Goal: Task Accomplishment & Management: Use online tool/utility

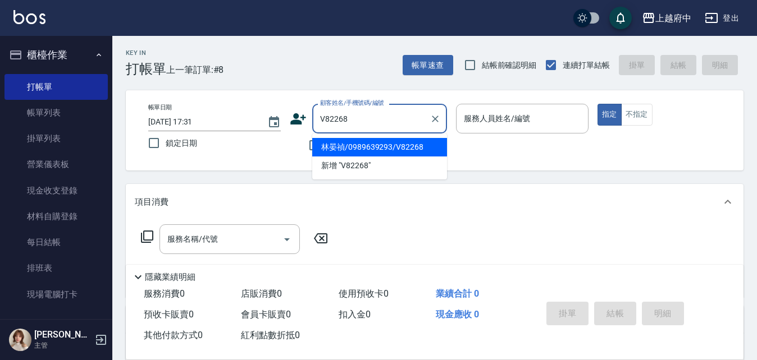
click at [370, 135] on ul "林晏禎/0989639293/V82268 新增 "V82268"" at bounding box center [379, 157] width 135 height 46
click at [373, 148] on li "林晏禎/0989639293/V82268" at bounding box center [379, 147] width 135 height 19
type input "林晏禎/0989639293/V82268"
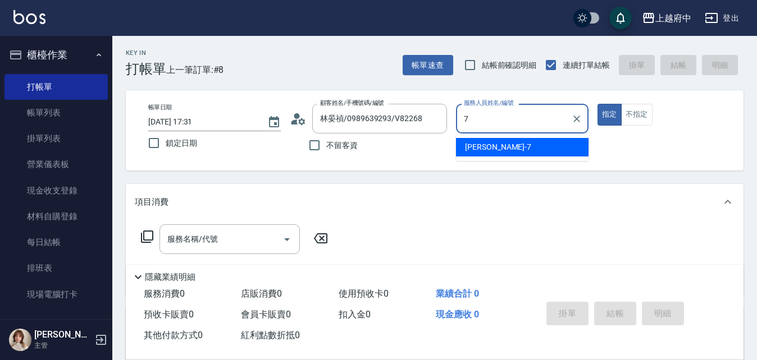
click at [497, 137] on ul "Fanny -7" at bounding box center [522, 148] width 132 height 28
click at [487, 152] on span "Fanny -7" at bounding box center [498, 147] width 66 height 12
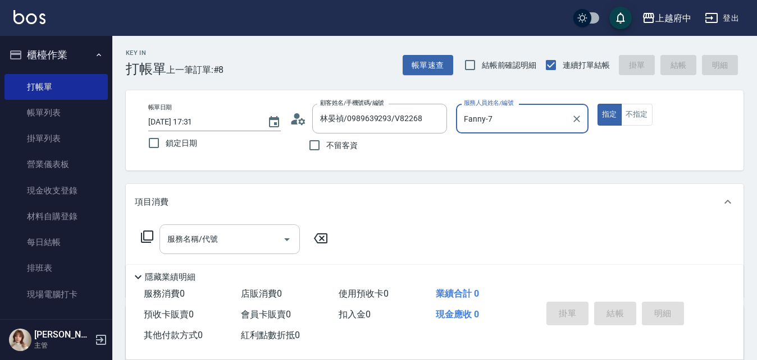
type input "Fanny-7"
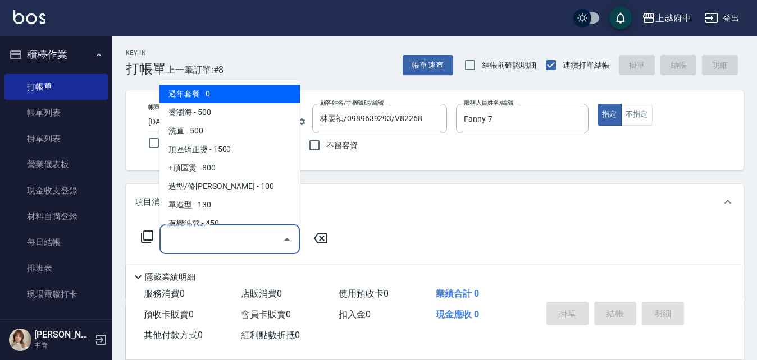
click at [184, 235] on input "服務名稱/代號" at bounding box center [220, 240] width 113 height 20
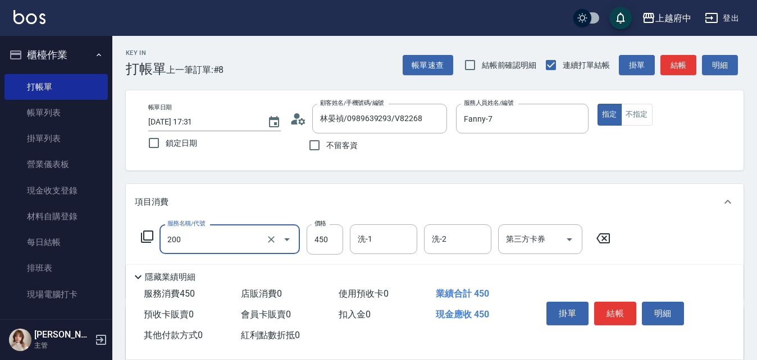
type input "有機洗髮(200)"
type input "400"
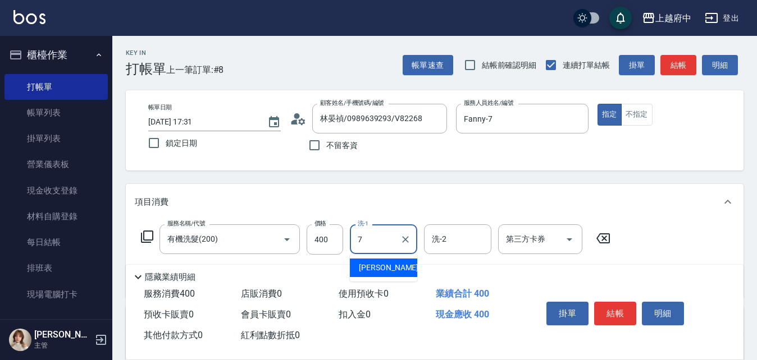
type input "Fanny-7"
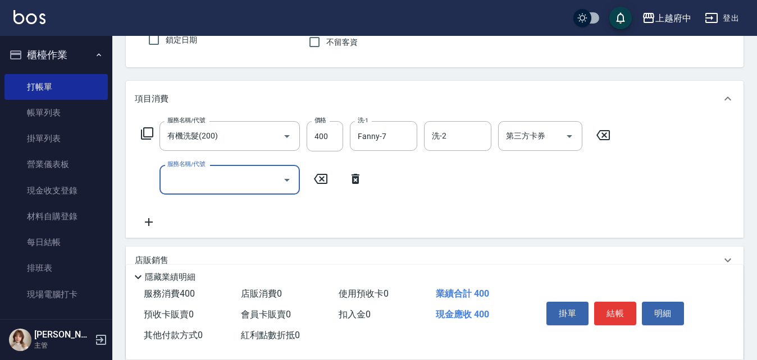
scroll to position [112, 0]
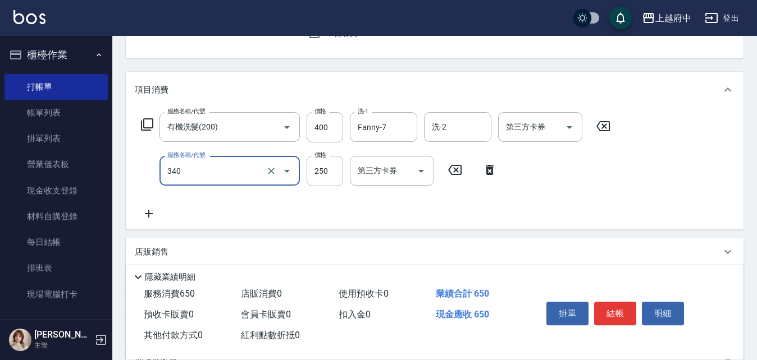
type input "剪髮(340)"
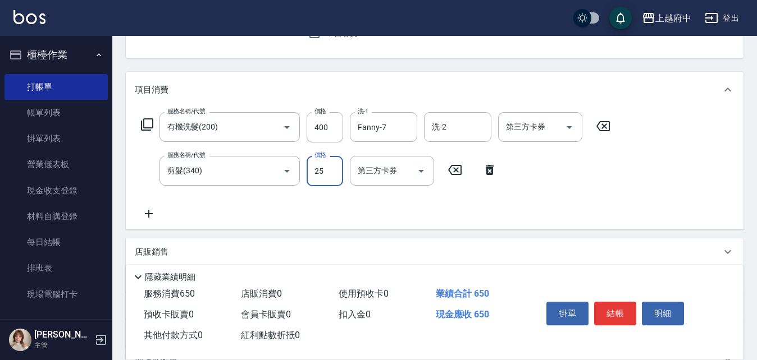
type input "250"
click at [634, 311] on button "結帳" at bounding box center [615, 314] width 42 height 24
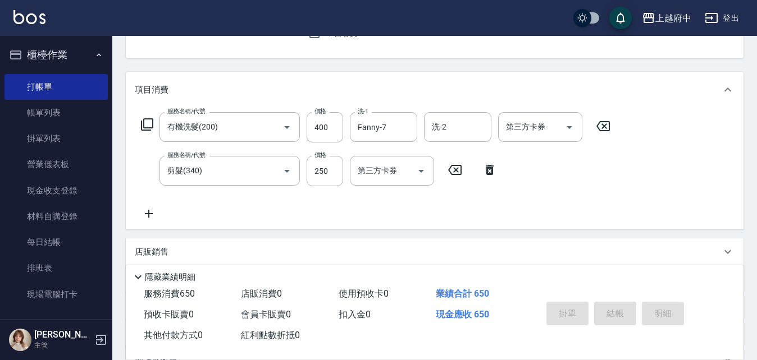
type input "[DATE] 18:32"
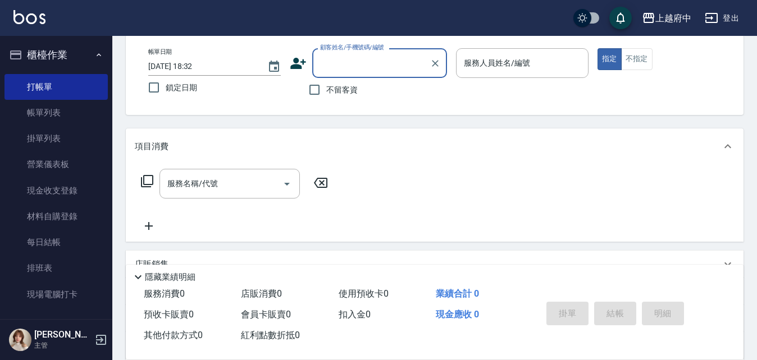
scroll to position [53, 0]
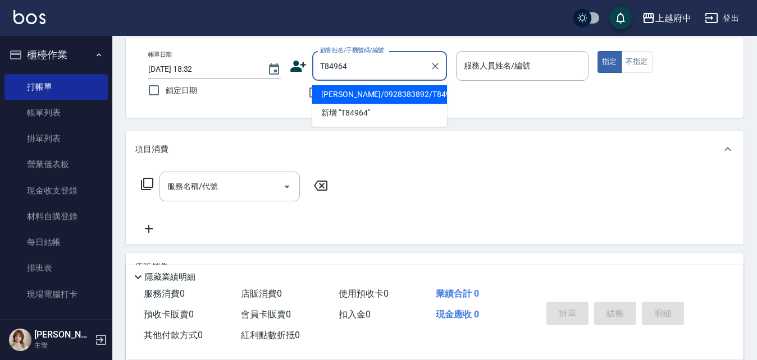
click at [395, 94] on li "[PERSON_NAME]/0928383892/T84964" at bounding box center [379, 94] width 135 height 19
type input "[PERSON_NAME]/0928383892/T84964"
type input "[PERSON_NAME]-5"
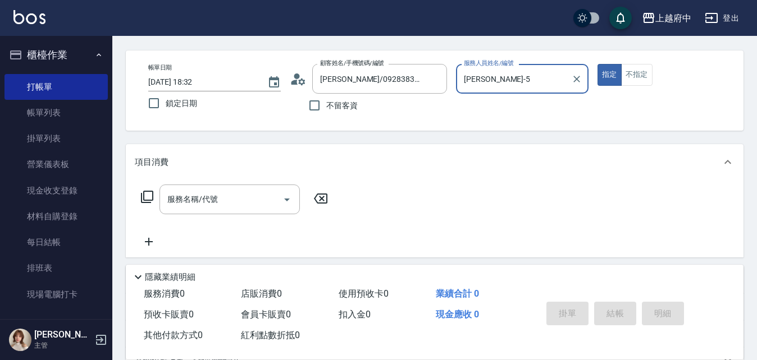
scroll to position [56, 0]
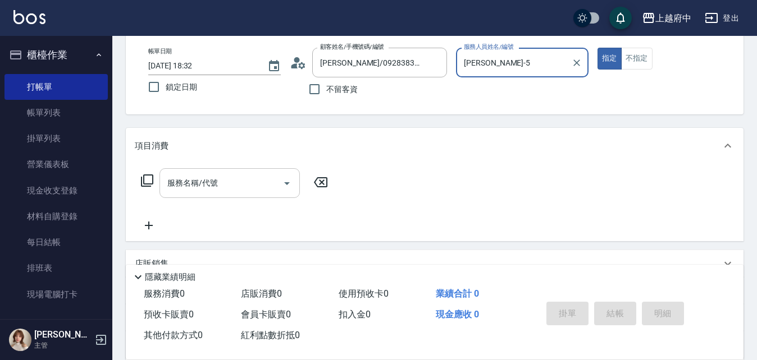
click at [229, 188] on input "服務名稱/代號" at bounding box center [220, 183] width 113 height 20
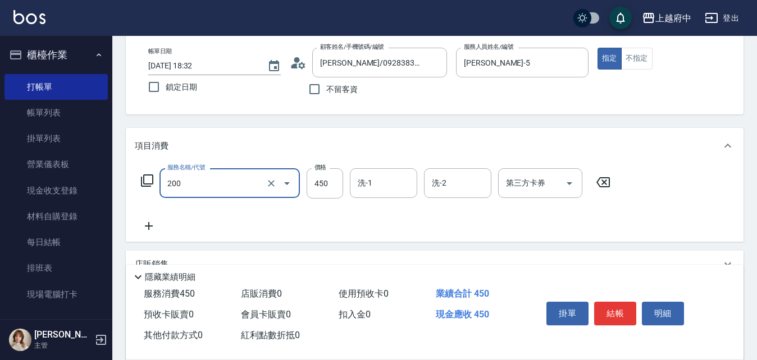
type input "有機洗髮(200)"
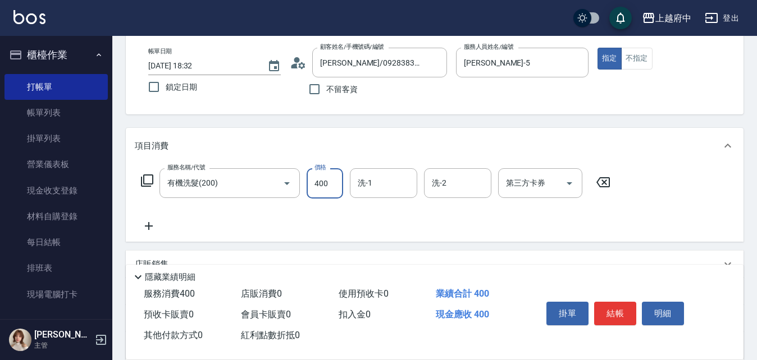
type input "400"
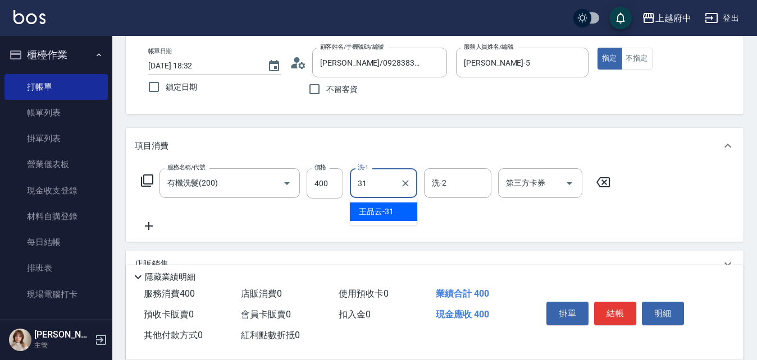
type input "[PERSON_NAME]-31"
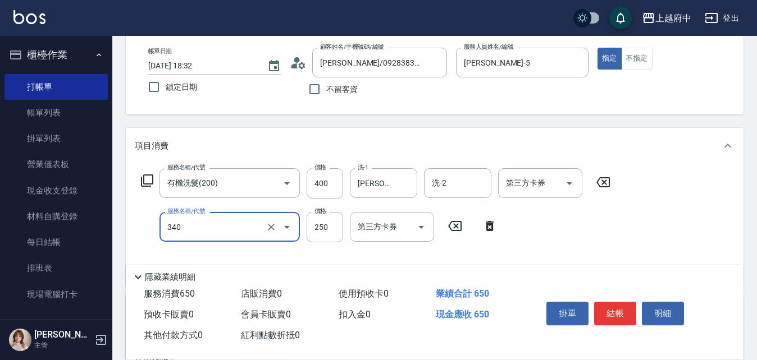
type input "剪髮(340)"
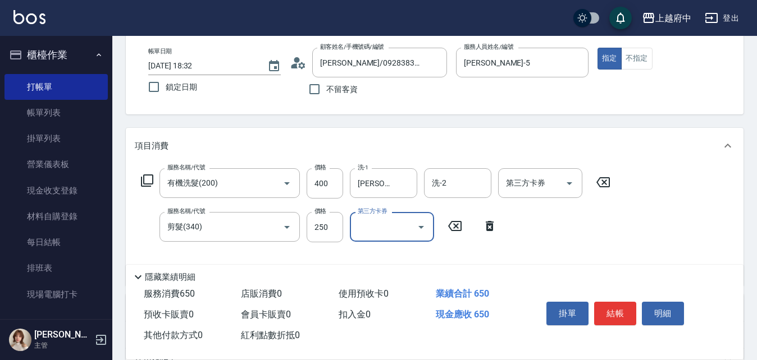
scroll to position [112, 0]
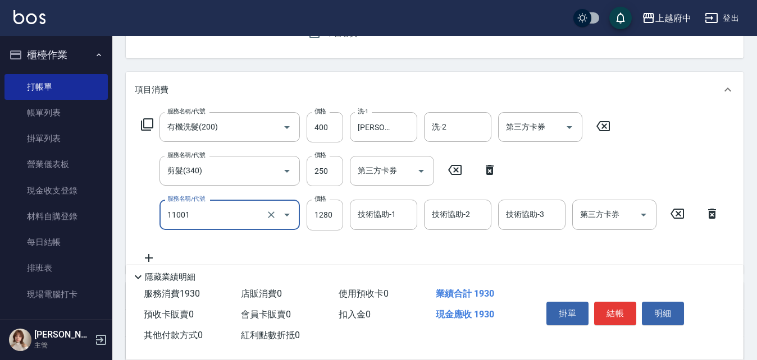
type input "燙髮S(11001)"
type input "1780"
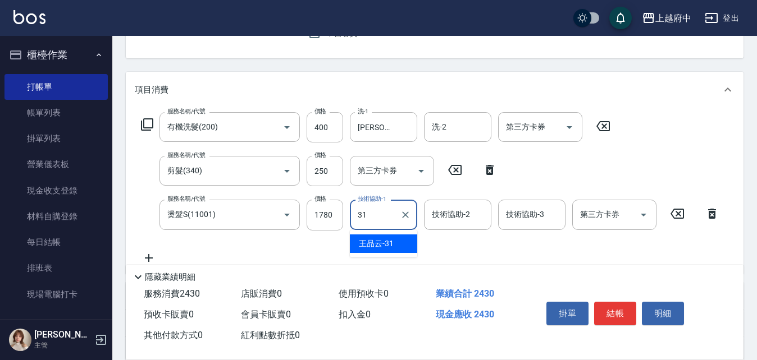
type input "[PERSON_NAME]-31"
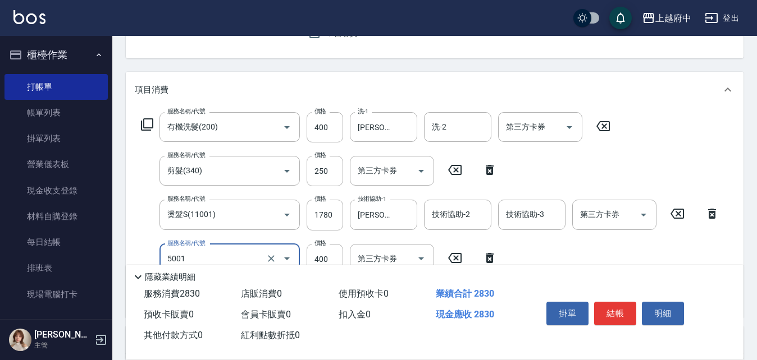
type input "側邊壓貼(5001)"
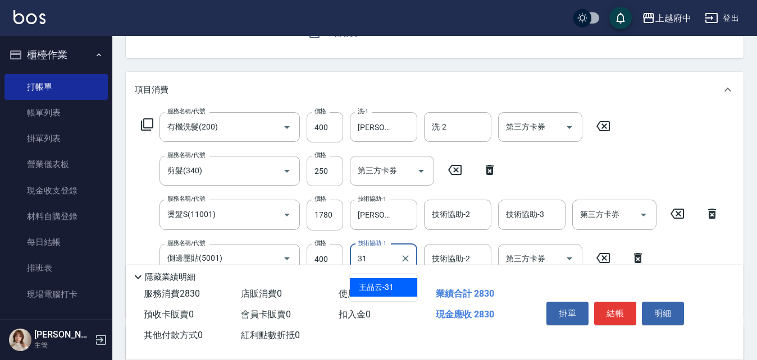
type input "[PERSON_NAME]-31"
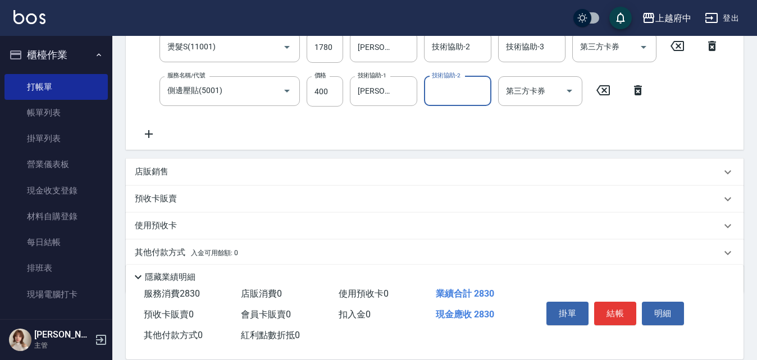
scroll to position [281, 0]
click at [235, 249] on span "入金可用餘額: 0" at bounding box center [215, 253] width 48 height 8
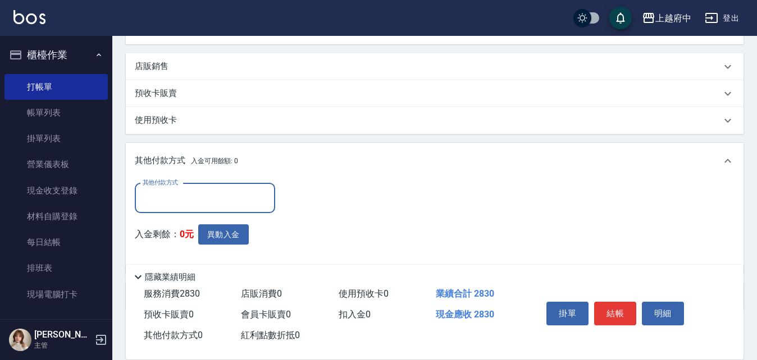
scroll to position [443, 0]
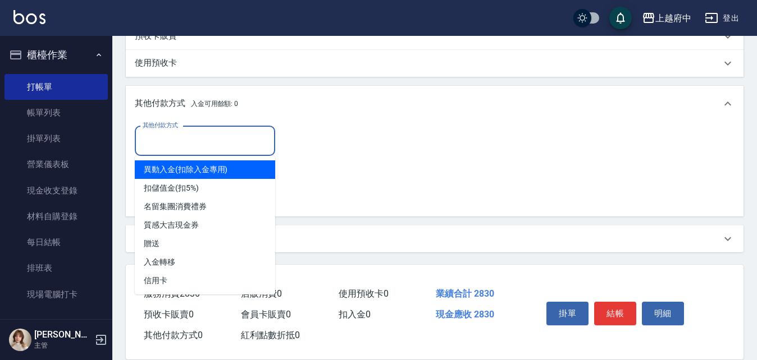
click at [193, 138] on input "其他付款方式" at bounding box center [205, 141] width 130 height 20
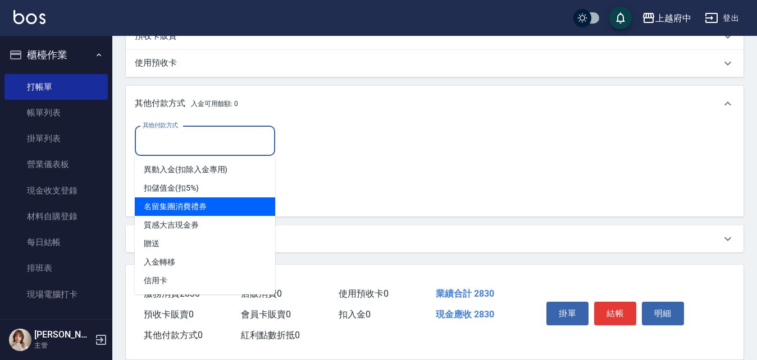
click at [186, 203] on span "名留集團消費禮券" at bounding box center [205, 207] width 140 height 19
type input "名留集團消費禮券"
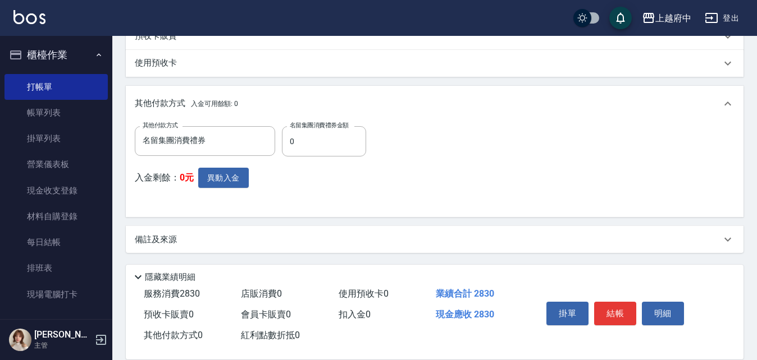
click at [324, 128] on label "名留集團消費禮券金額" at bounding box center [319, 125] width 59 height 8
click at [324, 128] on input "0" at bounding box center [324, 141] width 84 height 30
click at [324, 128] on label "名留集團消費禮券金額" at bounding box center [319, 125] width 59 height 8
click at [324, 128] on input "0" at bounding box center [324, 141] width 84 height 30
click at [317, 144] on input "0" at bounding box center [324, 141] width 84 height 30
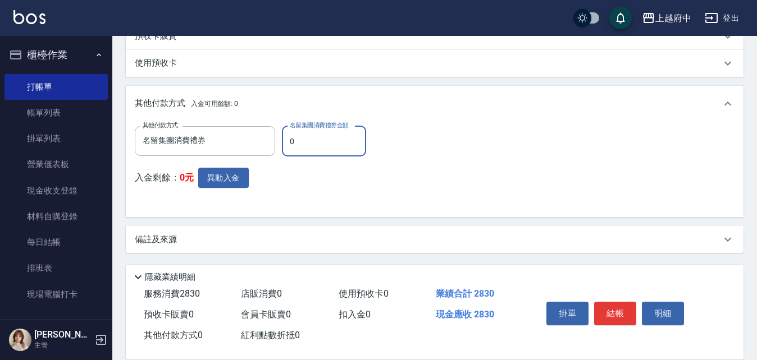
click at [317, 145] on input "0" at bounding box center [324, 141] width 84 height 30
type input "1000"
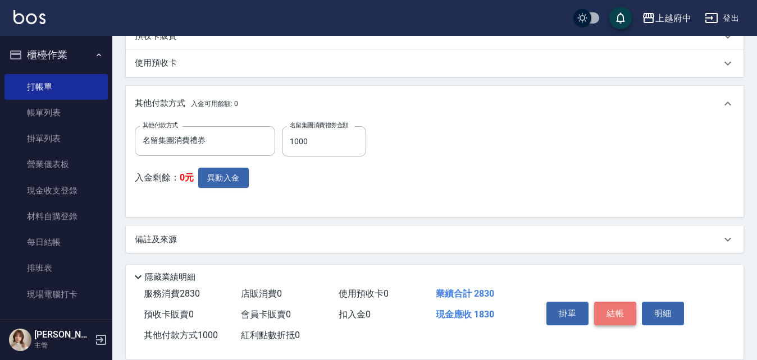
click at [621, 308] on button "結帳" at bounding box center [615, 314] width 42 height 24
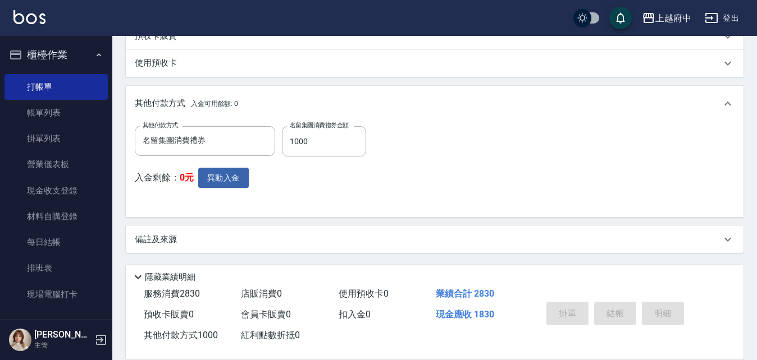
type input "[DATE] 18:34"
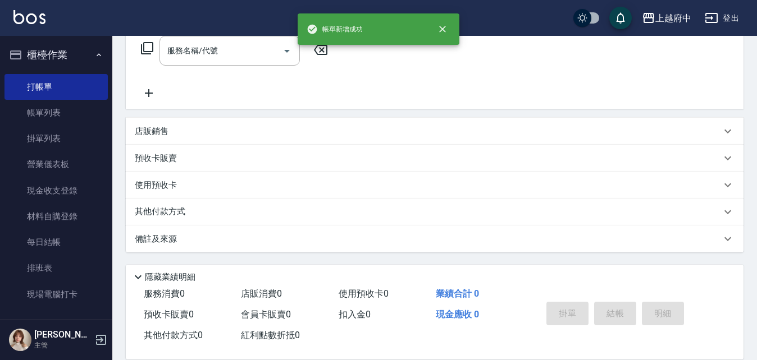
scroll to position [0, 0]
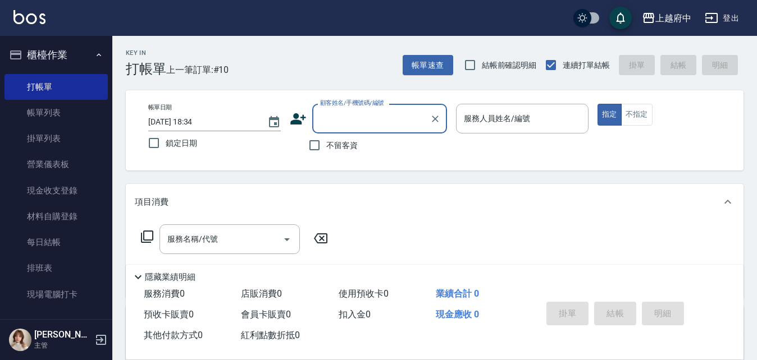
type input "R"
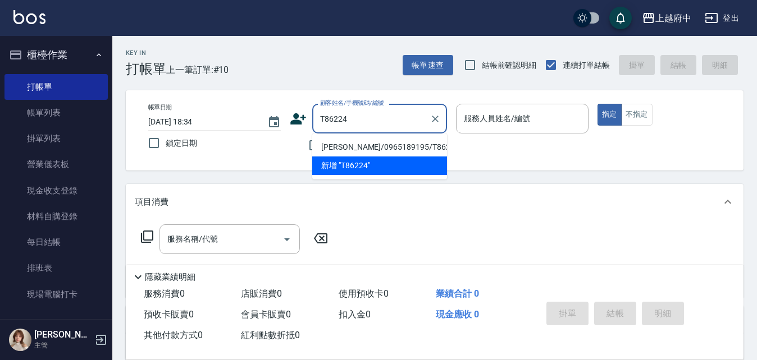
click at [360, 144] on li "[PERSON_NAME]/0965189195/T86224" at bounding box center [379, 147] width 135 height 19
type input "[PERSON_NAME]/0965189195/T86224"
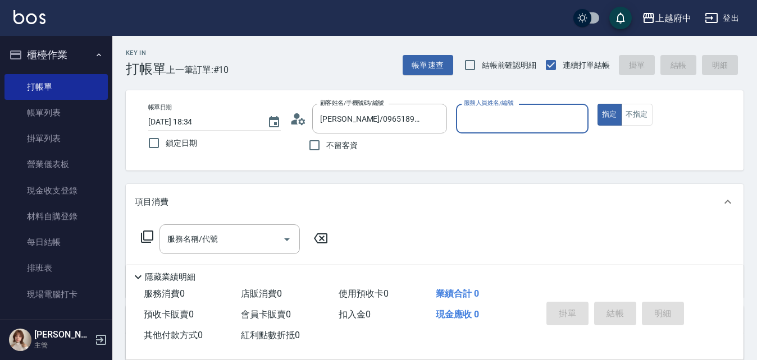
type input "[PERSON_NAME] -1"
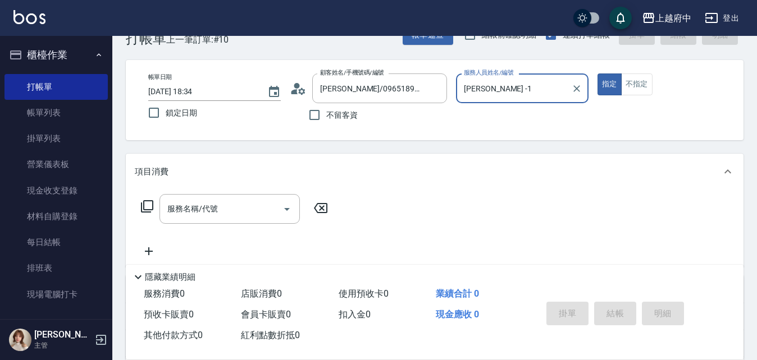
scroll to position [56, 0]
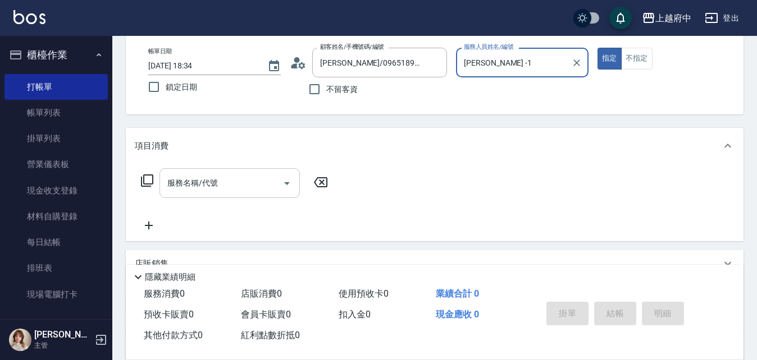
click at [218, 176] on input "服務名稱/代號" at bounding box center [220, 183] width 113 height 20
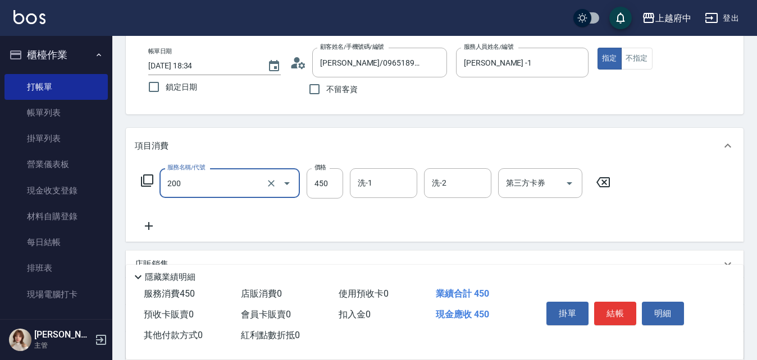
type input "有機洗髮(200)"
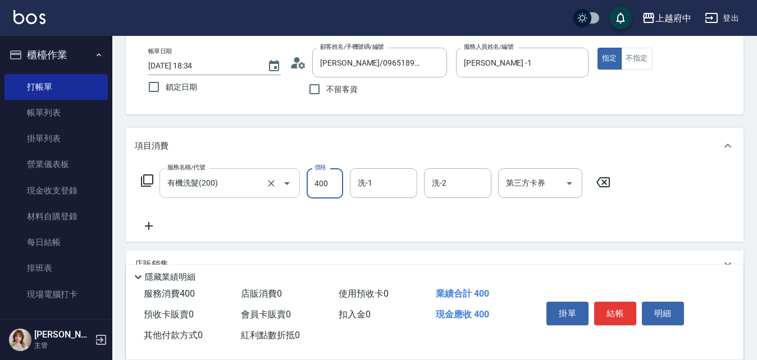
type input "400"
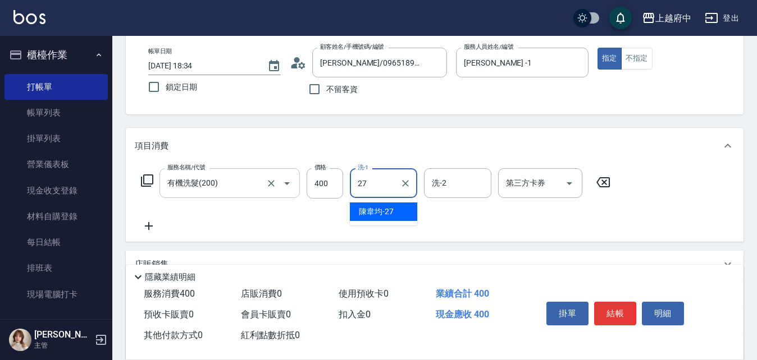
type input "[PERSON_NAME]-27"
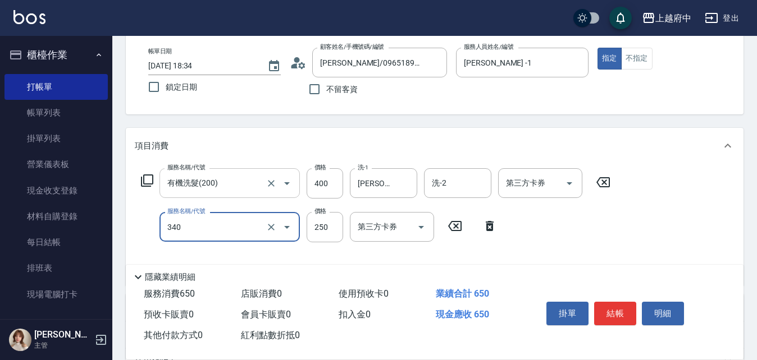
type input "剪髮(340)"
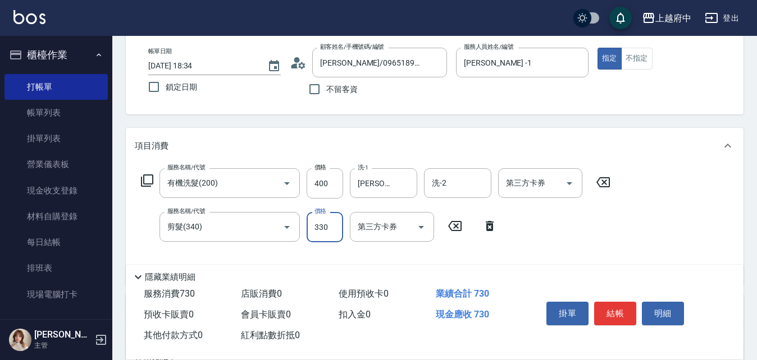
type input "330"
drag, startPoint x: 363, startPoint y: 121, endPoint x: 375, endPoint y: 126, distance: 12.6
click at [367, 122] on div "Key In 打帳單 上一筆訂單:#10 帳單速查 結帳前確認明細 連續打單結帳 掛單 結帳 明細 帳單日期 [DATE] 18:34 鎖定日期 顧客姓名/手…" at bounding box center [434, 258] width 644 height 557
click at [615, 305] on button "結帳" at bounding box center [615, 314] width 42 height 24
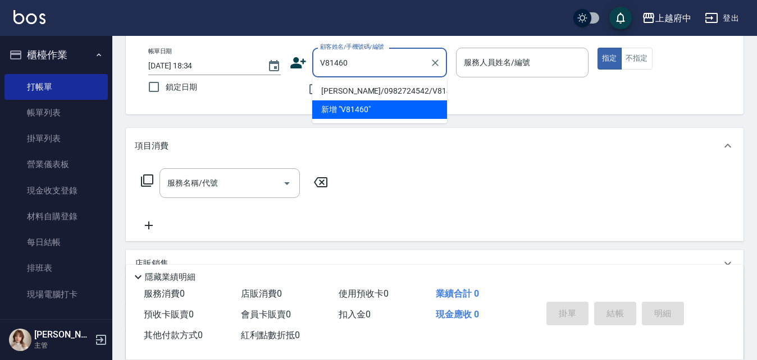
click at [361, 84] on li "[PERSON_NAME]/0982724542/V81460" at bounding box center [379, 91] width 135 height 19
type input "[PERSON_NAME]/0982724542/V81460"
type input "[PERSON_NAME] -1"
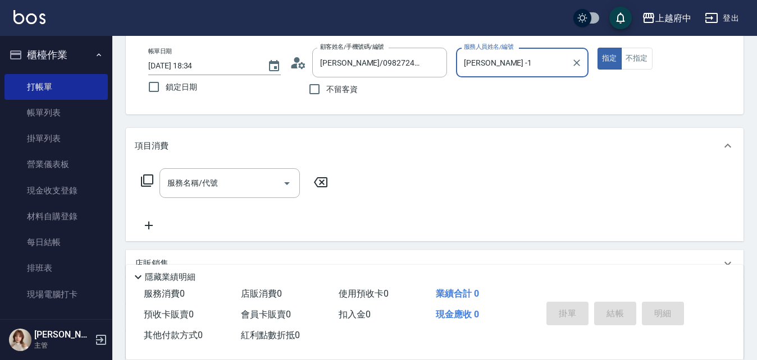
click at [187, 184] on input "服務名稱/代號" at bounding box center [220, 183] width 113 height 20
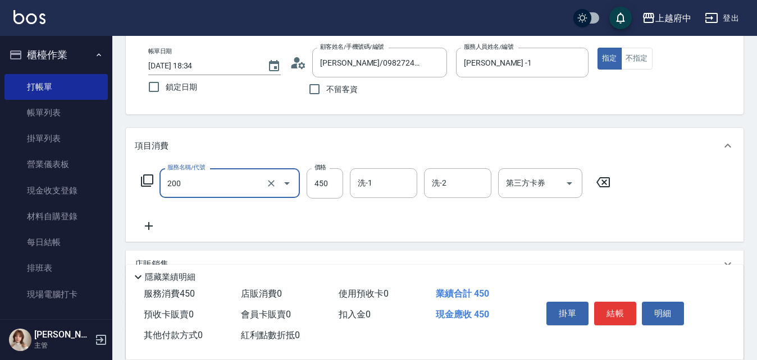
type input "有機洗髮(200)"
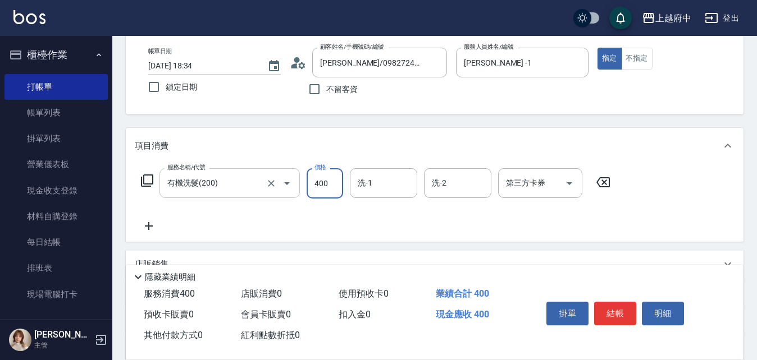
type input "400"
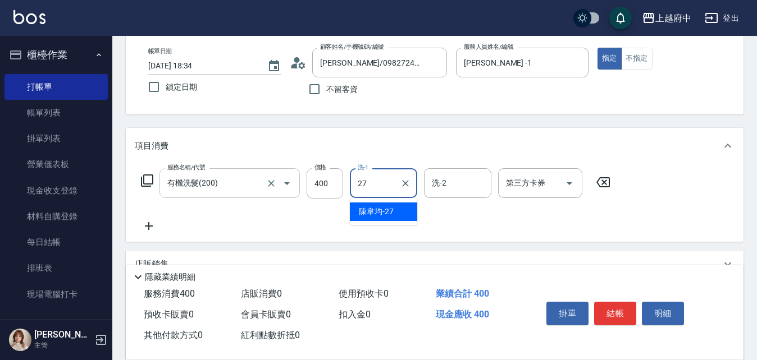
type input "[PERSON_NAME]-27"
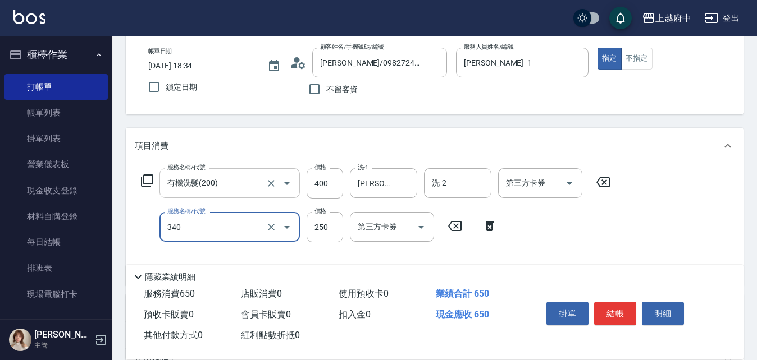
type input "剪髮(340)"
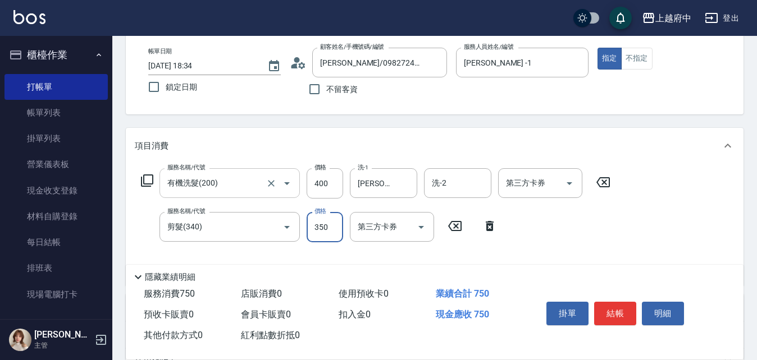
type input "350"
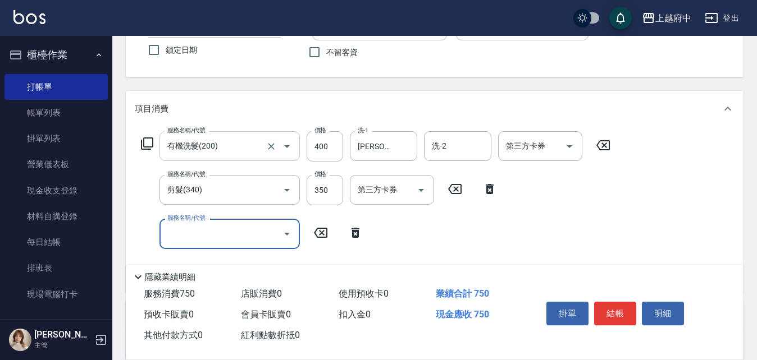
scroll to position [112, 0]
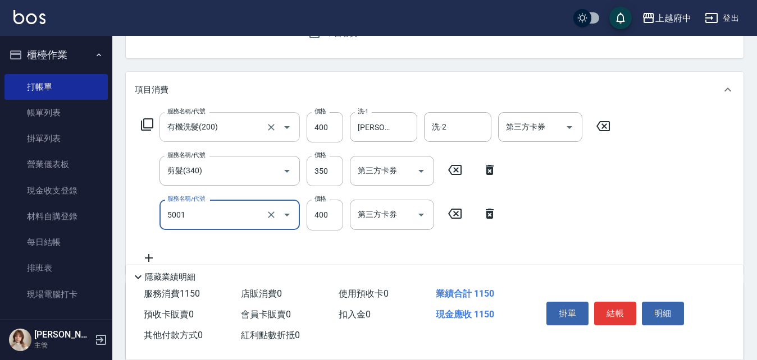
type input "側邊壓貼(5001)"
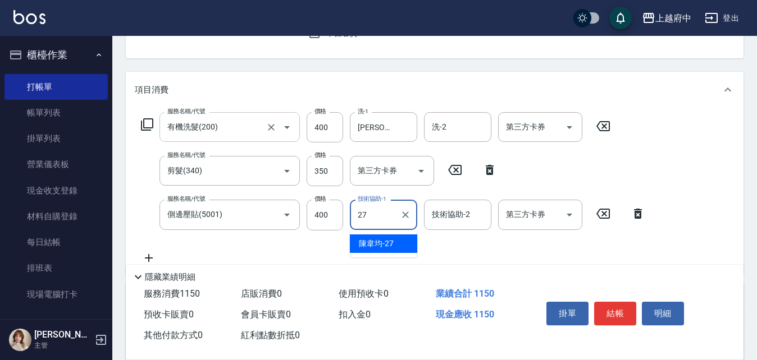
type input "[PERSON_NAME]-27"
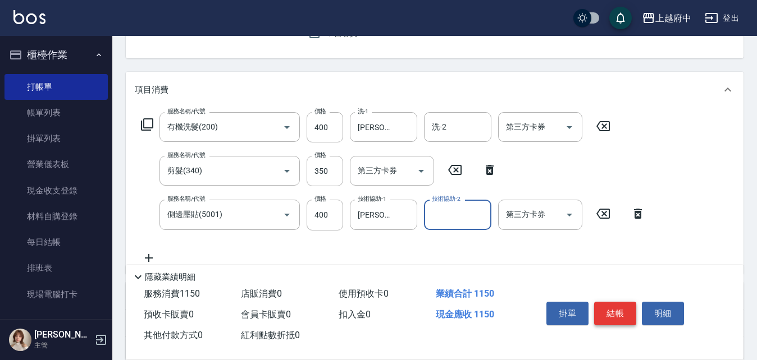
click at [623, 319] on button "結帳" at bounding box center [615, 314] width 42 height 24
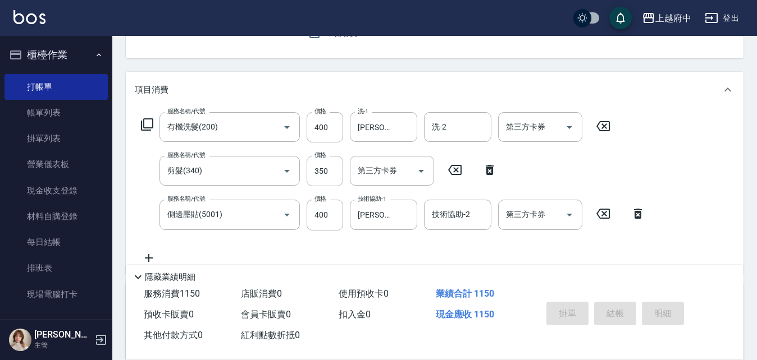
type input "[DATE] 18:35"
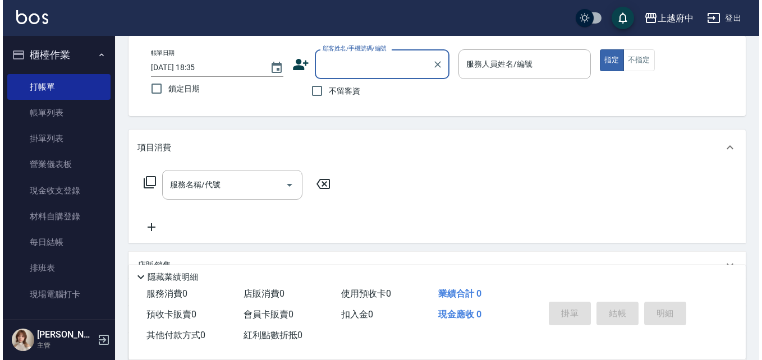
scroll to position [53, 0]
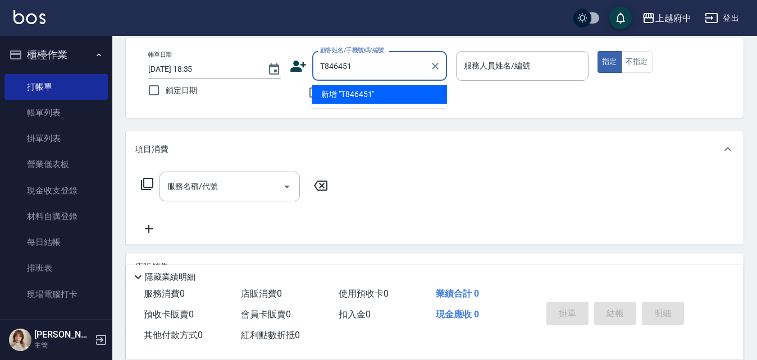
click at [395, 63] on input "T846451" at bounding box center [371, 66] width 108 height 20
click at [414, 98] on li "[PERSON_NAME]/0933121913/T84645" at bounding box center [379, 94] width 135 height 19
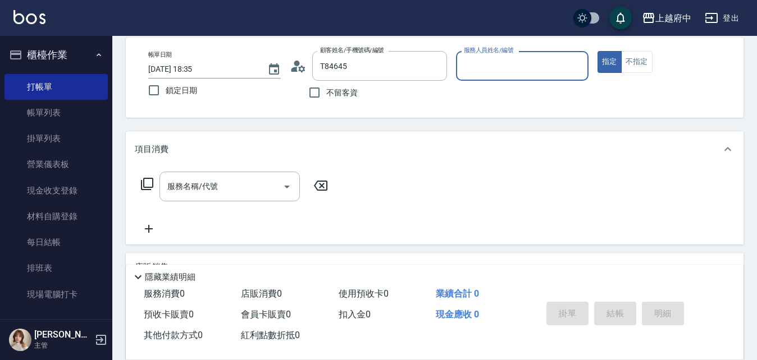
type input "[PERSON_NAME]/0933121913/T84645"
type input "Fanny-7"
click at [206, 178] on div "服務名稱/代號 服務名稱/代號" at bounding box center [229, 187] width 140 height 30
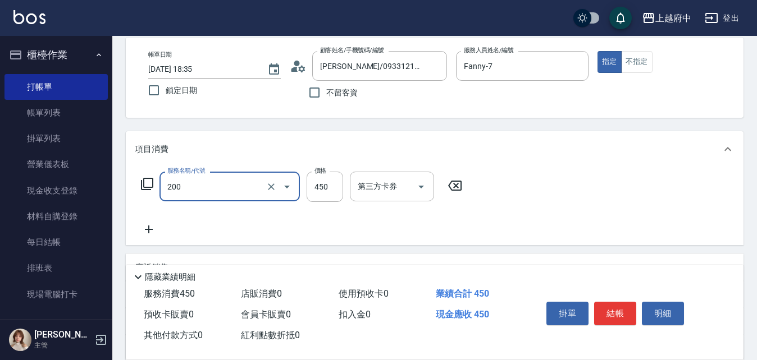
type input "有機洗髮(200)"
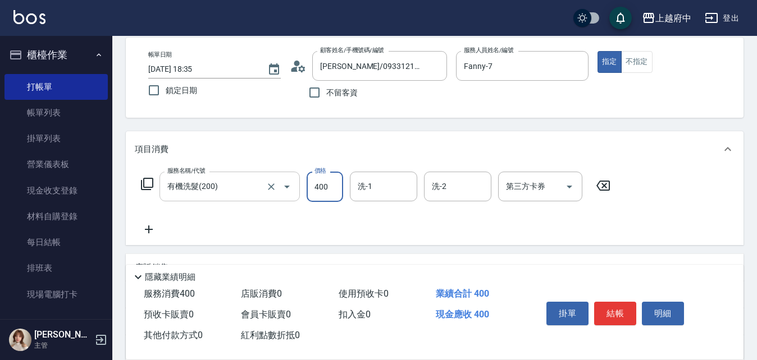
type input "400"
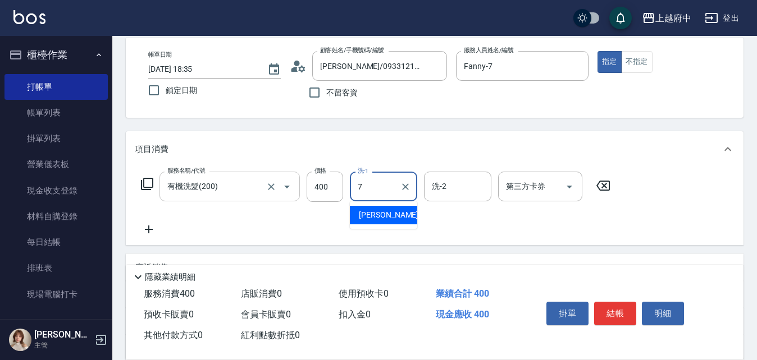
type input "Fanny-7"
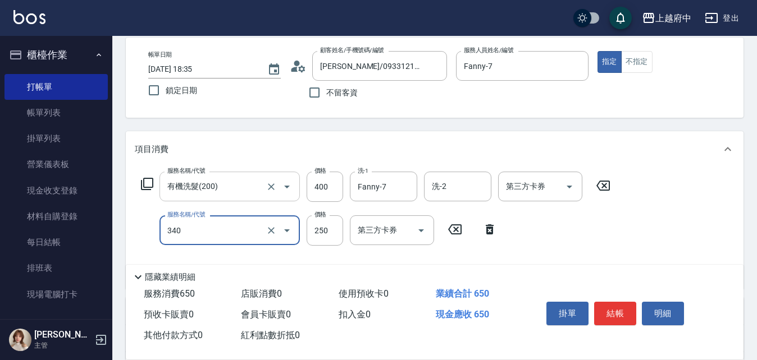
type input "剪髮(340)"
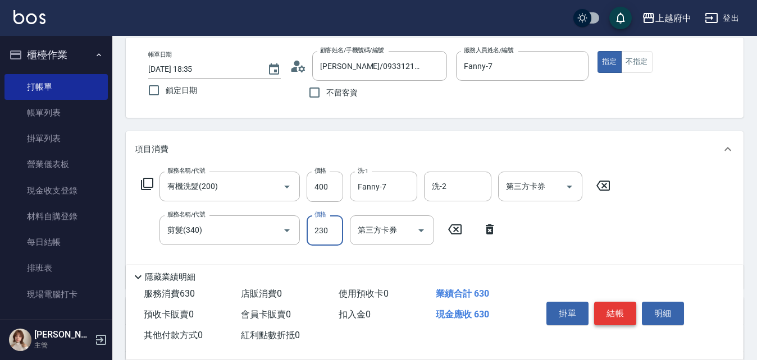
type input "230"
click at [621, 307] on button "結帳" at bounding box center [615, 314] width 42 height 24
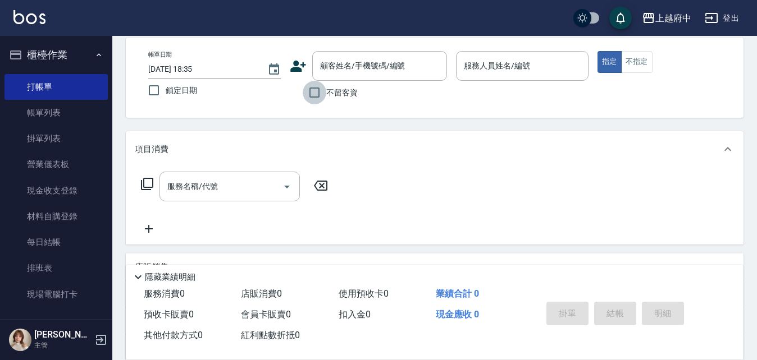
click at [314, 97] on input "不留客資" at bounding box center [315, 93] width 24 height 24
checkbox input "true"
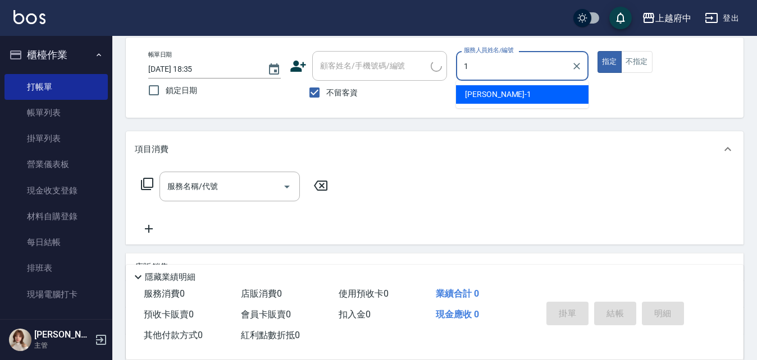
type input "[PERSON_NAME] -1"
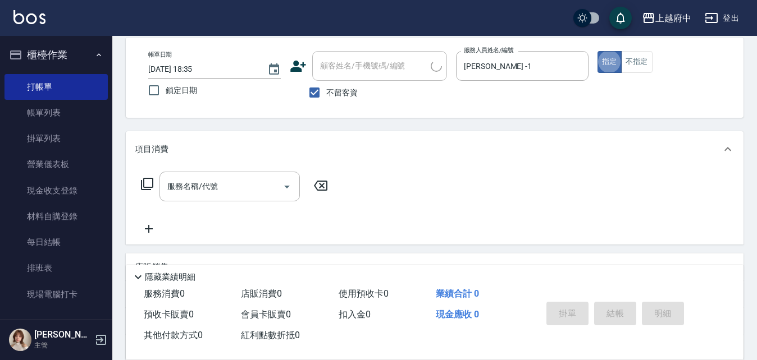
type button "true"
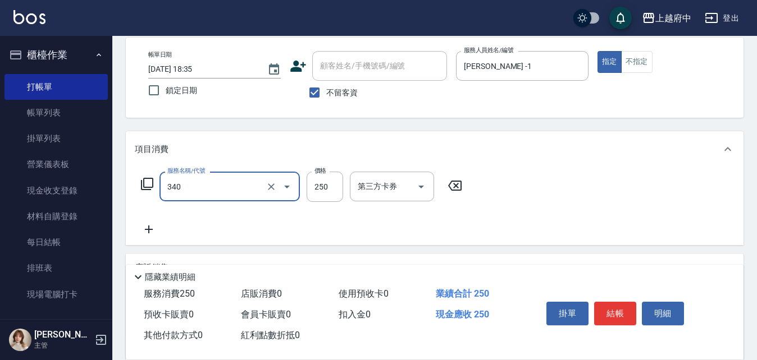
type input "剪髮(340)"
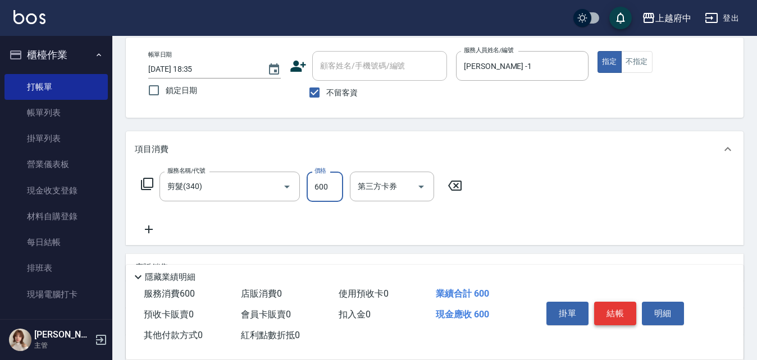
type input "600"
click at [619, 302] on button "結帳" at bounding box center [615, 314] width 42 height 24
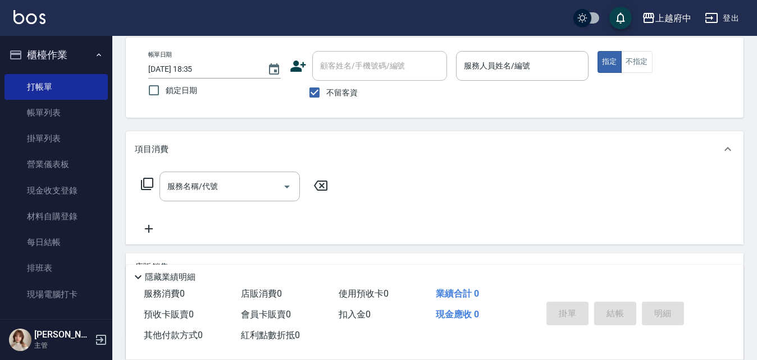
click at [292, 69] on icon at bounding box center [298, 66] width 16 height 11
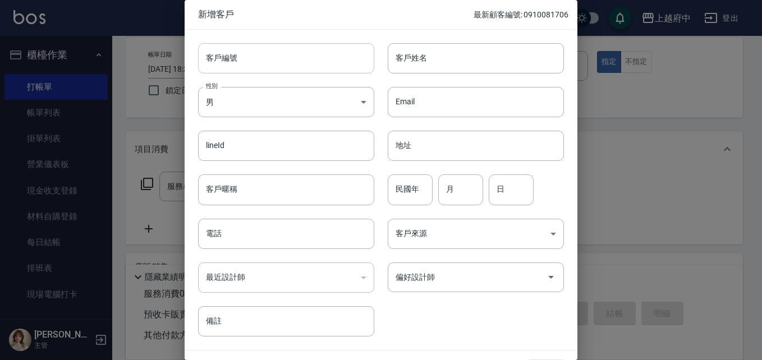
click at [282, 56] on input "客戶編號" at bounding box center [286, 58] width 176 height 30
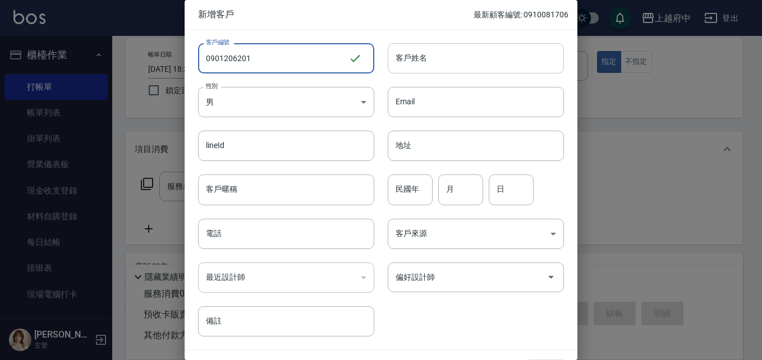
type input "0901206201"
click at [474, 71] on input "客戶姓名" at bounding box center [476, 58] width 176 height 30
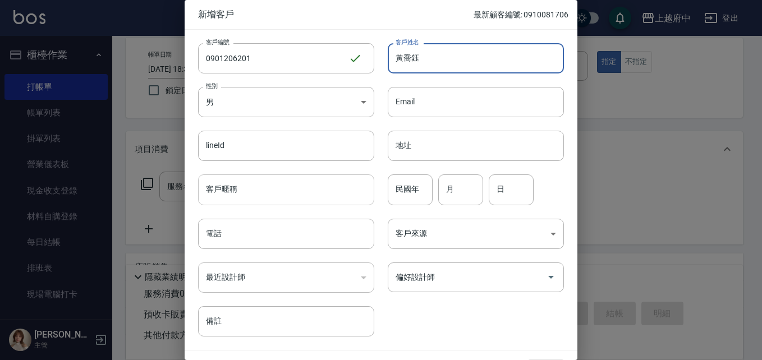
type input "黃喬鈺"
click at [262, 181] on input "客戶暱稱" at bounding box center [286, 190] width 176 height 30
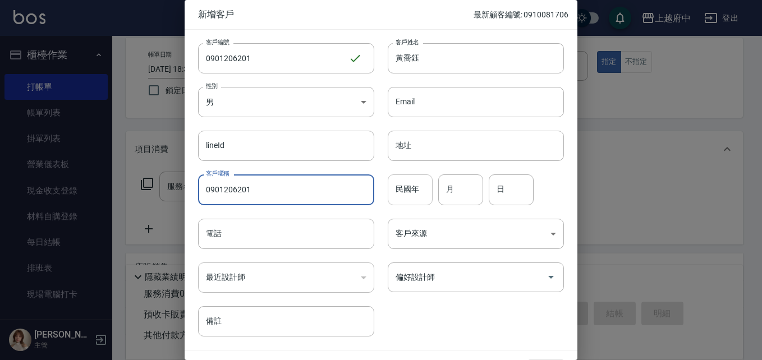
type input "0901206201"
click at [406, 193] on input "民國年" at bounding box center [410, 190] width 45 height 30
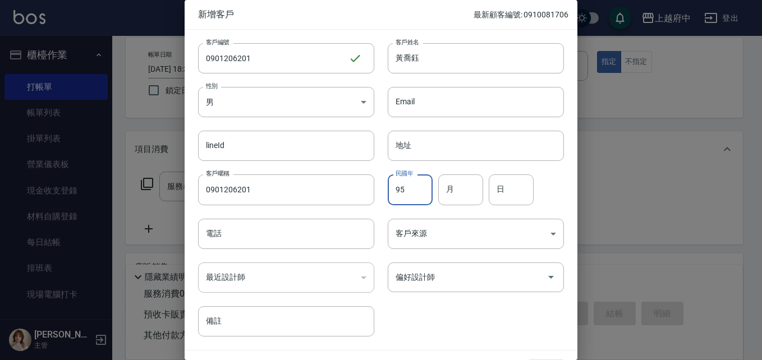
type input "95"
type input "12"
type input "01"
click at [260, 244] on input "電話" at bounding box center [286, 234] width 176 height 30
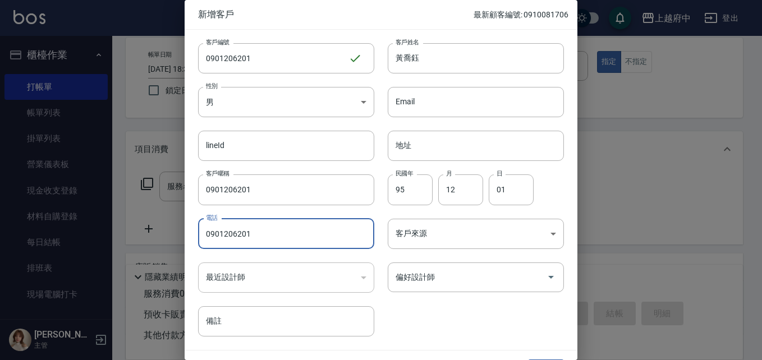
type input "0901206201"
click at [429, 327] on div "客戶編號 0901206201 ​ 客戶編號 客戶姓名 [PERSON_NAME]姓名 性別 男 [DEMOGRAPHIC_DATA] 性別 Email Em…" at bounding box center [374, 183] width 379 height 307
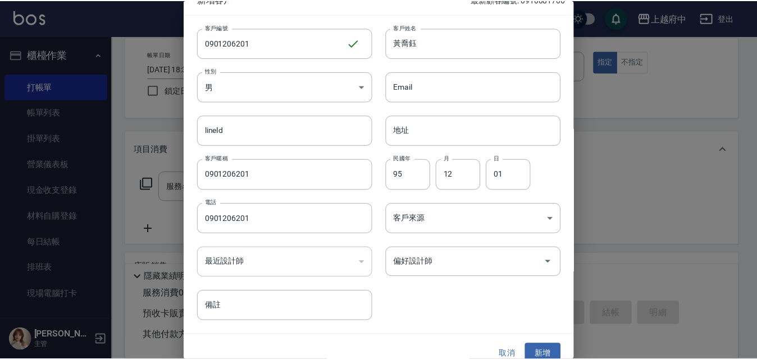
scroll to position [29, 0]
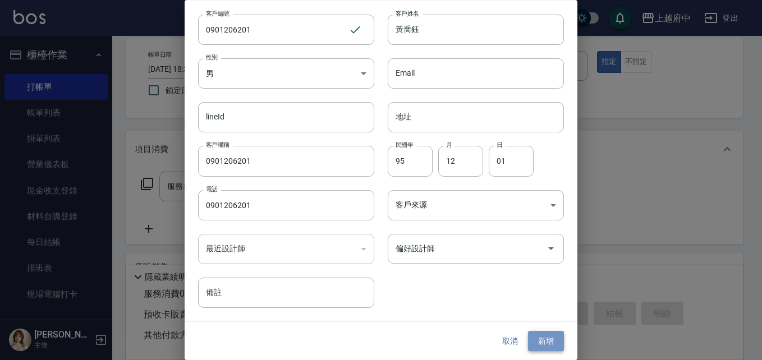
click at [539, 341] on button "新增" at bounding box center [546, 341] width 36 height 21
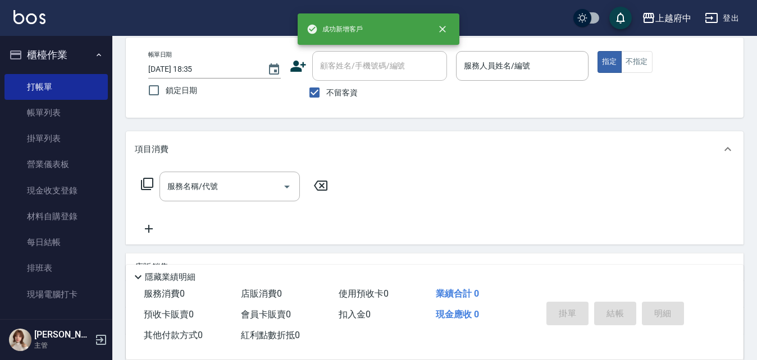
click at [347, 76] on div "顧客姓名/手機號碼/編號" at bounding box center [379, 66] width 135 height 30
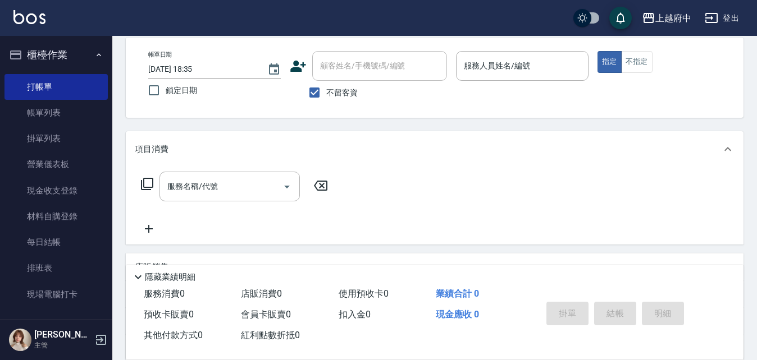
click at [339, 102] on label "不留客資" at bounding box center [330, 93] width 55 height 24
click at [326, 102] on input "不留客資" at bounding box center [315, 93] width 24 height 24
checkbox input "false"
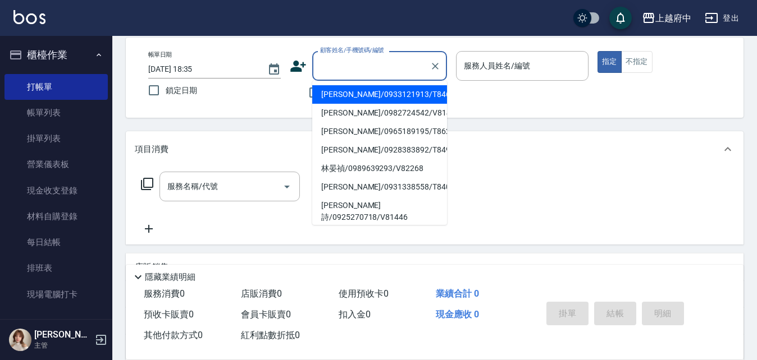
click at [350, 68] on input "顧客姓名/手機號碼/編號" at bounding box center [371, 66] width 108 height 20
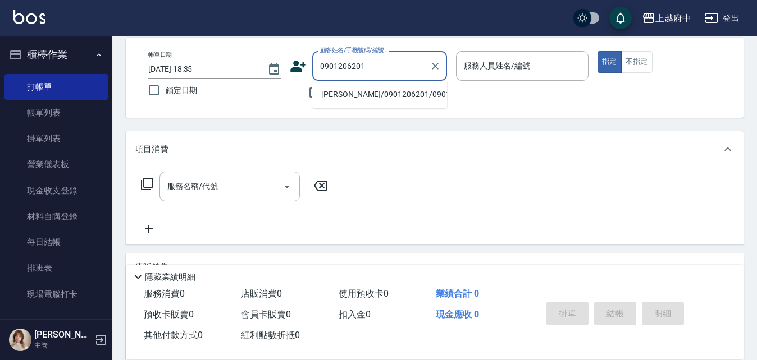
click at [411, 95] on li "[PERSON_NAME]/0901206201/0901206201" at bounding box center [379, 94] width 135 height 19
type input "[PERSON_NAME]/0901206201/0901206201"
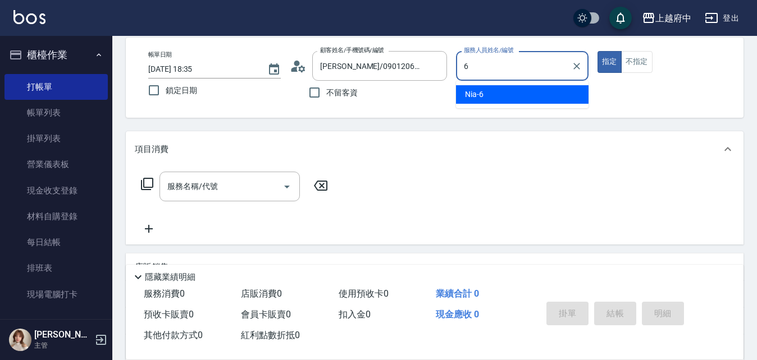
click at [545, 89] on div "Nia -6" at bounding box center [522, 94] width 132 height 19
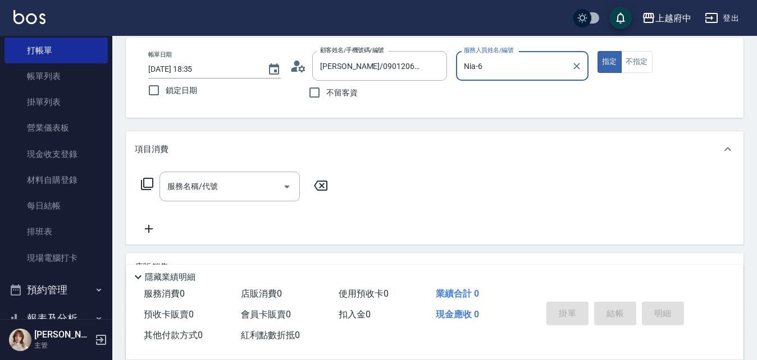
scroll to position [56, 0]
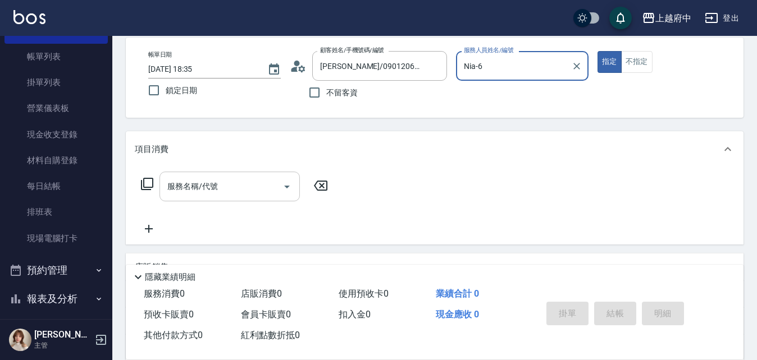
type input "Nia-6"
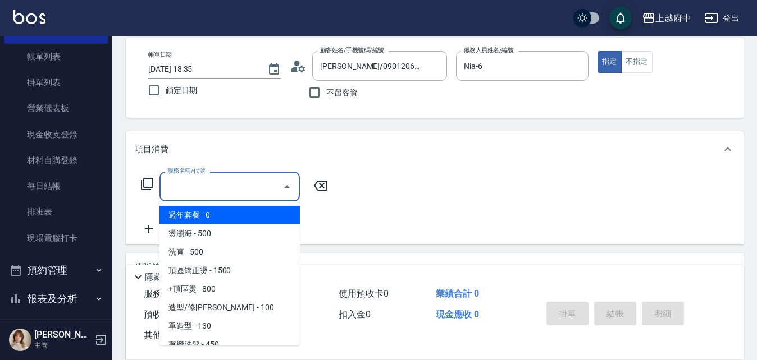
click at [249, 194] on input "服務名稱/代號" at bounding box center [220, 187] width 113 height 20
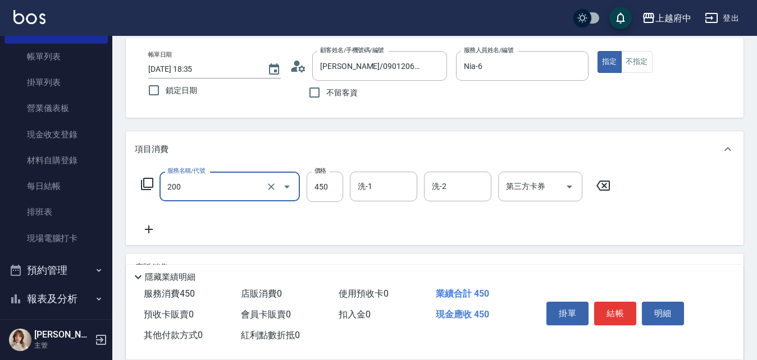
type input "有機洗髮(200)"
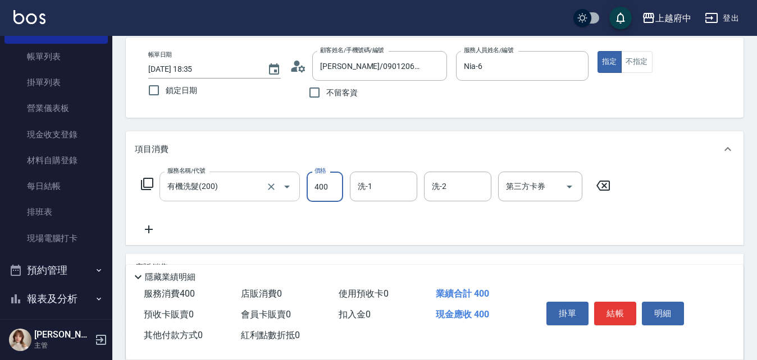
type input "400"
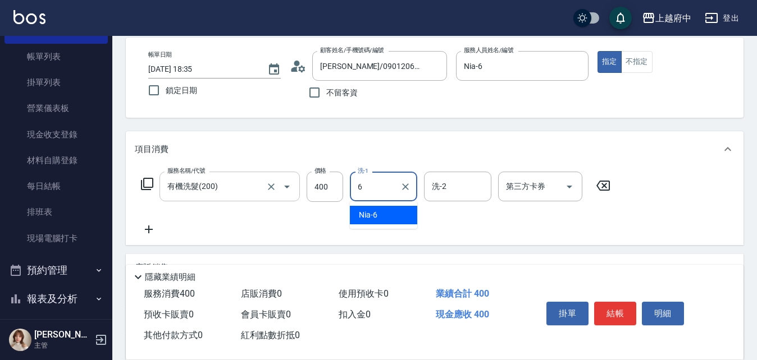
type input "Nia-6"
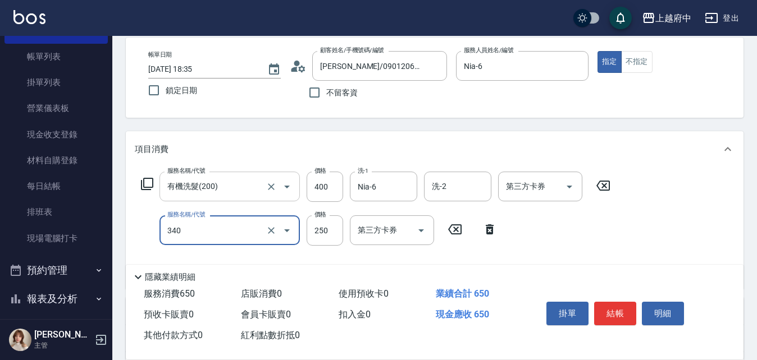
type input "剪髮(340)"
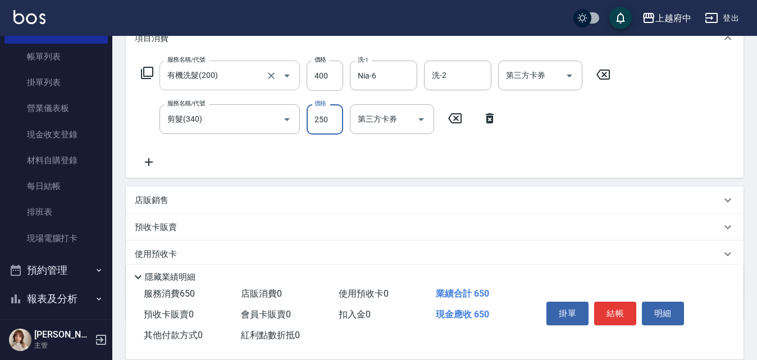
scroll to position [165, 0]
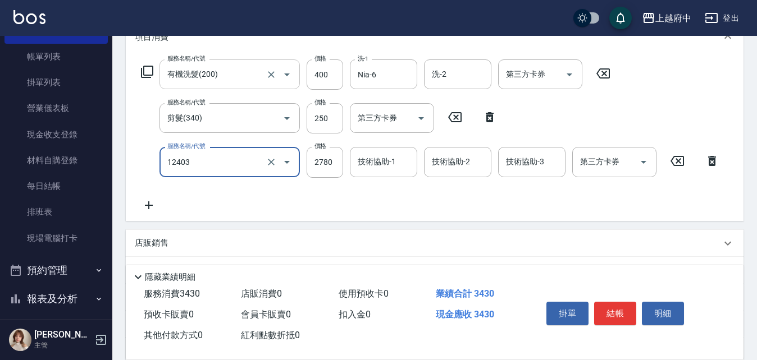
type input "燙髮L(12403)"
type input "2050"
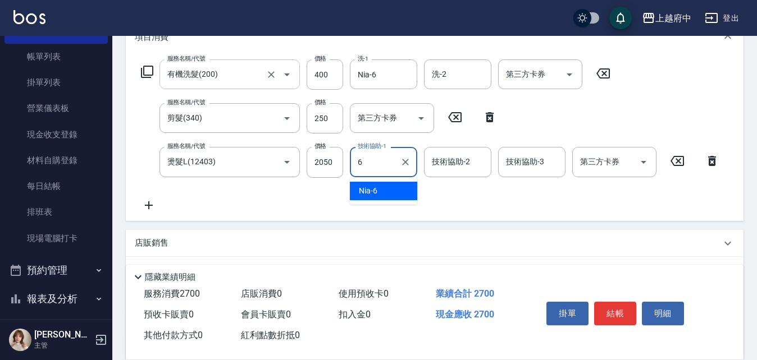
type input "Nia-6"
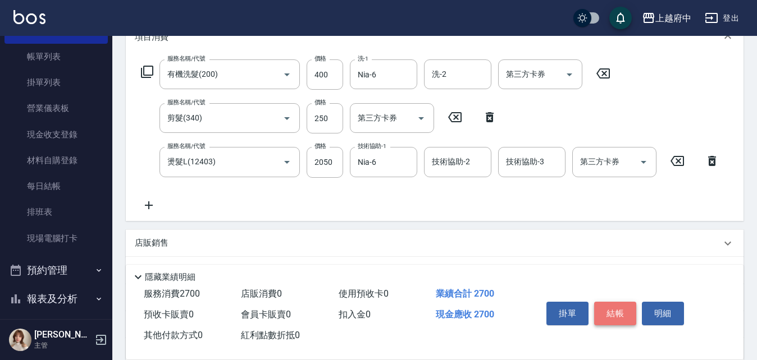
click at [609, 304] on button "結帳" at bounding box center [615, 314] width 42 height 24
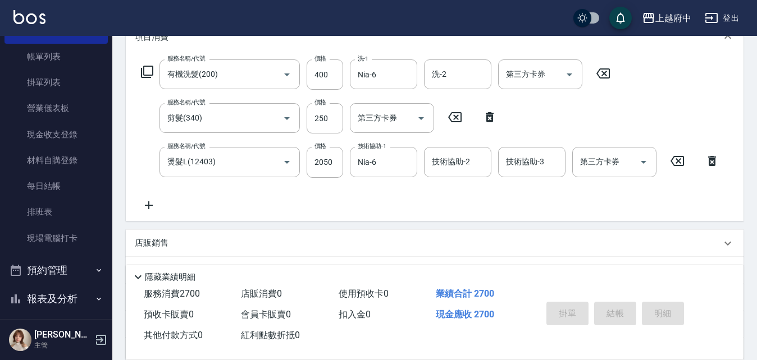
type input "[DATE] 18:37"
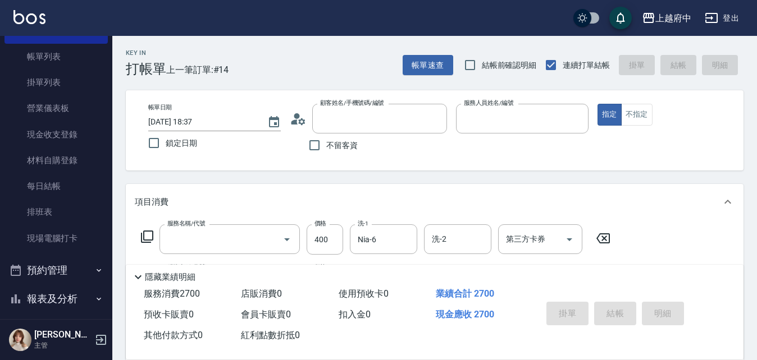
scroll to position [0, 0]
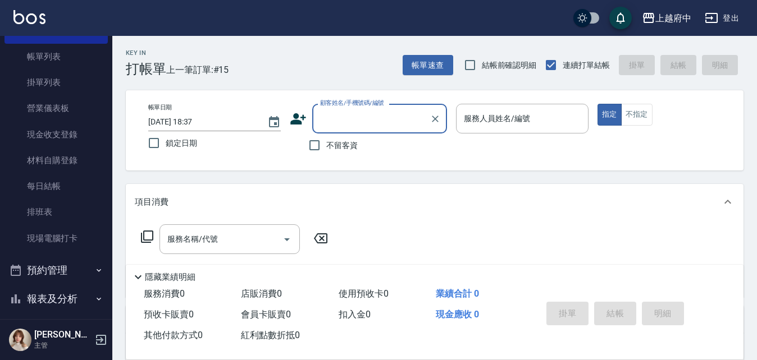
type input "ㄔ"
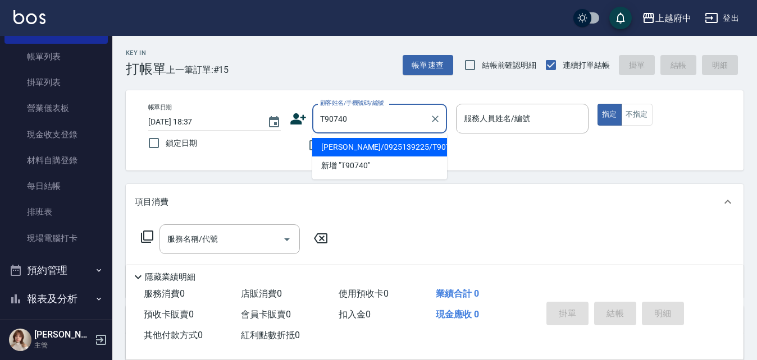
click at [423, 137] on ul "[PERSON_NAME]/0925139225/T90740 新增 "T90740"" at bounding box center [379, 157] width 135 height 46
drag, startPoint x: 420, startPoint y: 150, endPoint x: 460, endPoint y: 163, distance: 41.7
click at [420, 152] on li "[PERSON_NAME]/0925139225/T90740" at bounding box center [379, 147] width 135 height 19
type input "[PERSON_NAME]/0925139225/T90740"
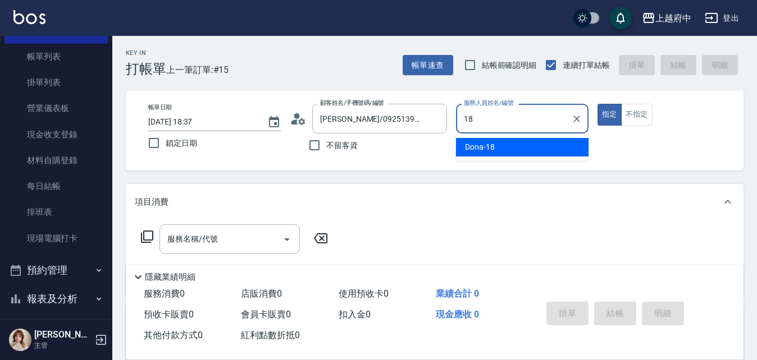
type input "Dona-18"
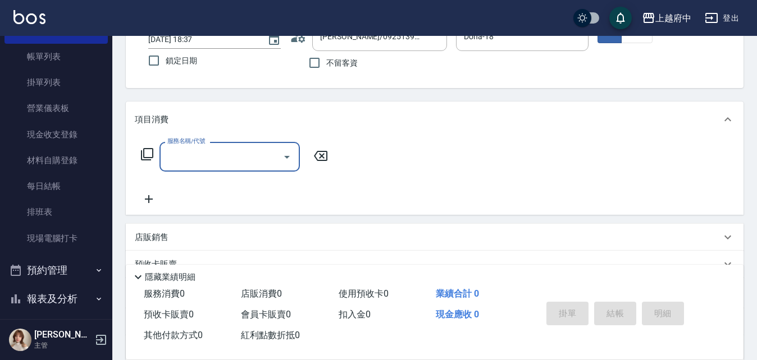
scroll to position [112, 0]
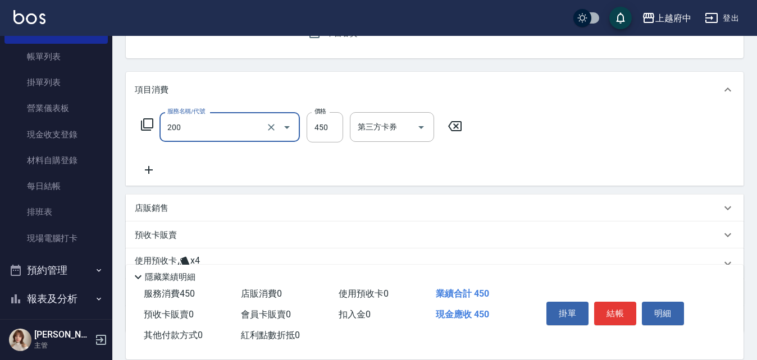
type input "有機洗髮(200)"
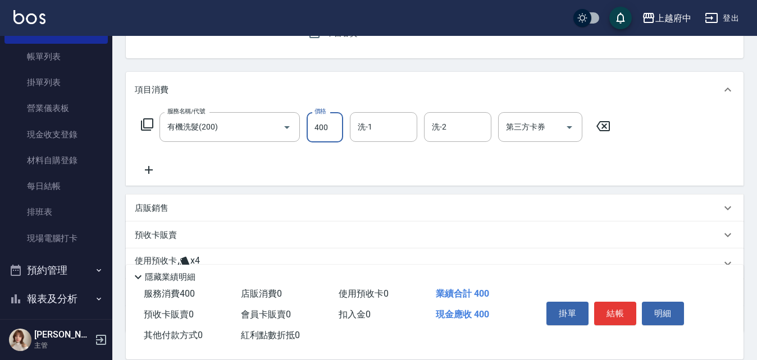
type input "400"
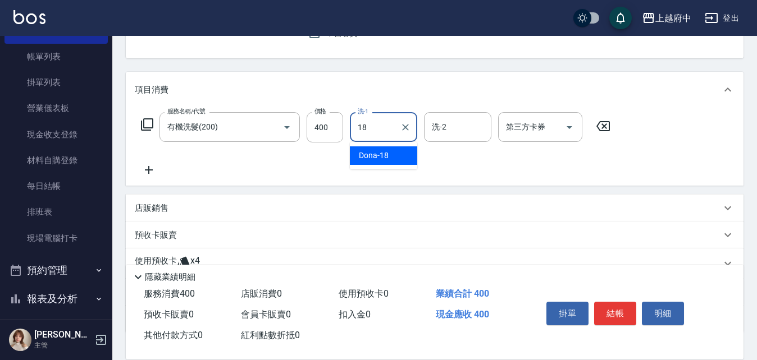
type input "Dona-18"
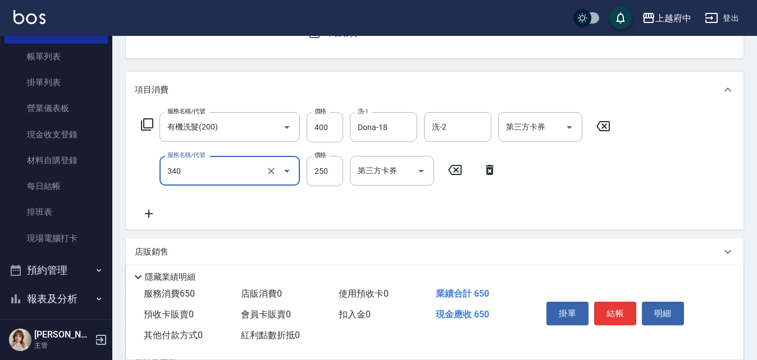
type input "剪髮(340)"
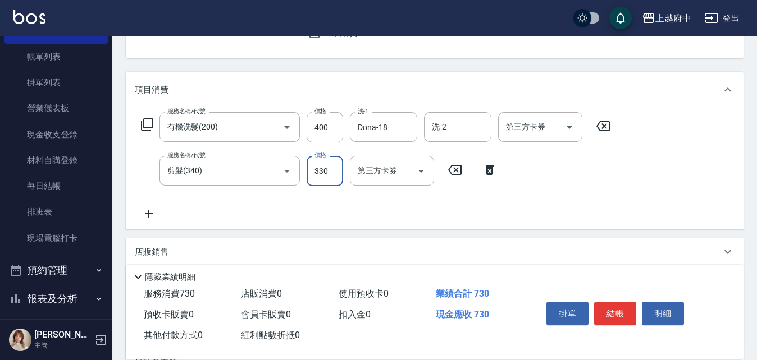
type input "330"
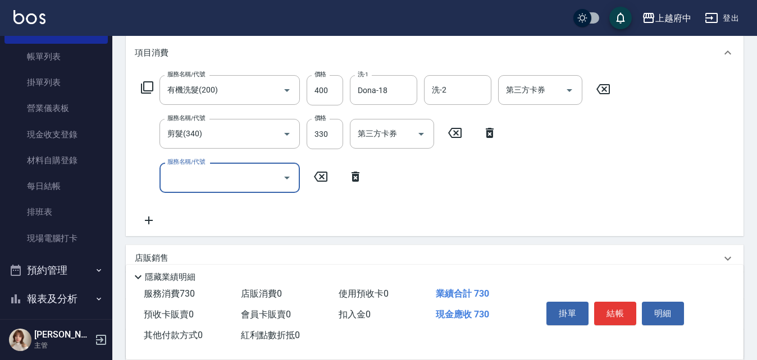
scroll to position [168, 0]
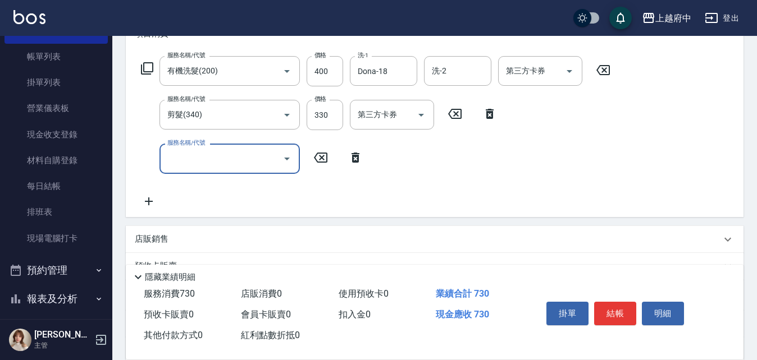
click at [353, 158] on icon at bounding box center [355, 158] width 8 height 10
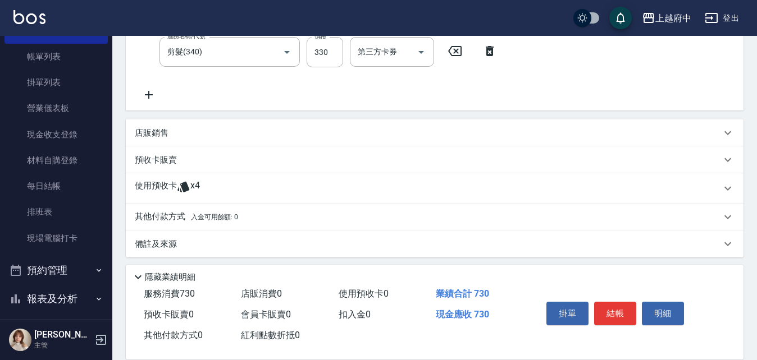
scroll to position [236, 0]
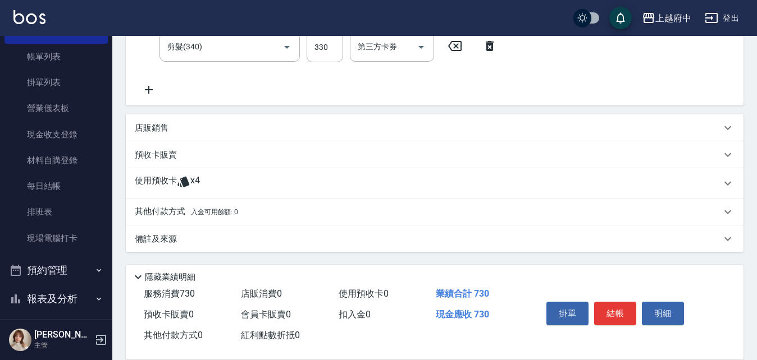
click at [163, 159] on p "預收卡販賣" at bounding box center [156, 155] width 42 height 12
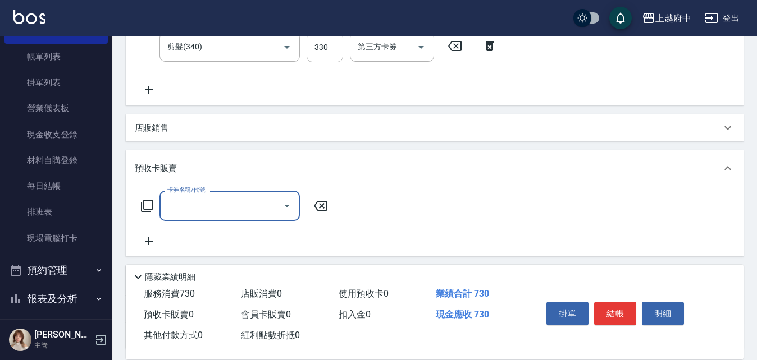
scroll to position [0, 0]
click at [229, 221] on div "卡券名稱/代號 卡券名稱/代號" at bounding box center [435, 219] width 600 height 57
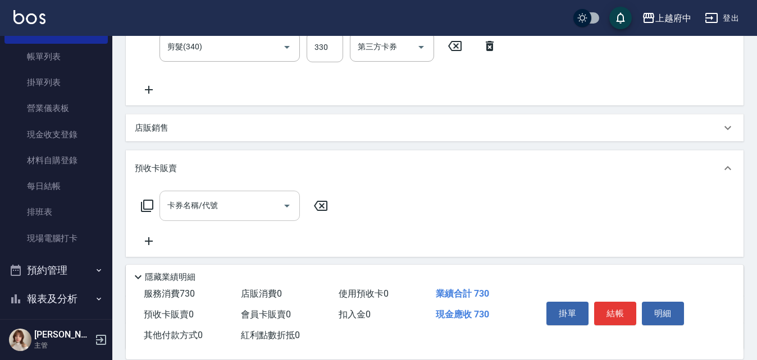
click at [227, 205] on input "卡券名稱/代號" at bounding box center [220, 206] width 113 height 20
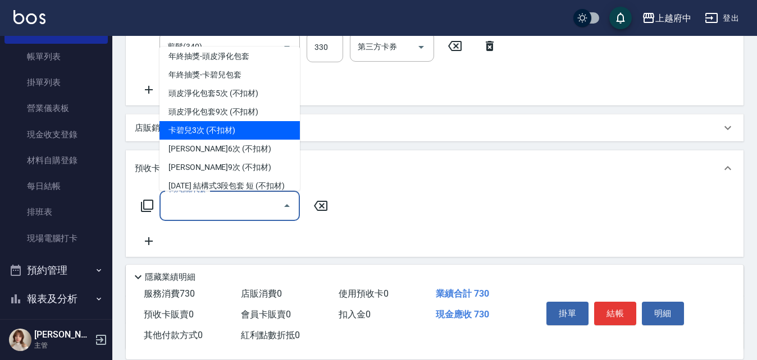
scroll to position [449, 0]
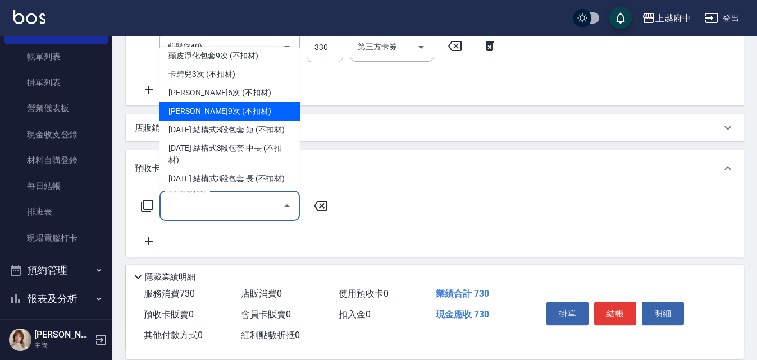
click at [220, 115] on span "[PERSON_NAME]9次 (不扣材)" at bounding box center [229, 111] width 140 height 19
type input "卡碧兒9次 (不扣材)(202505)"
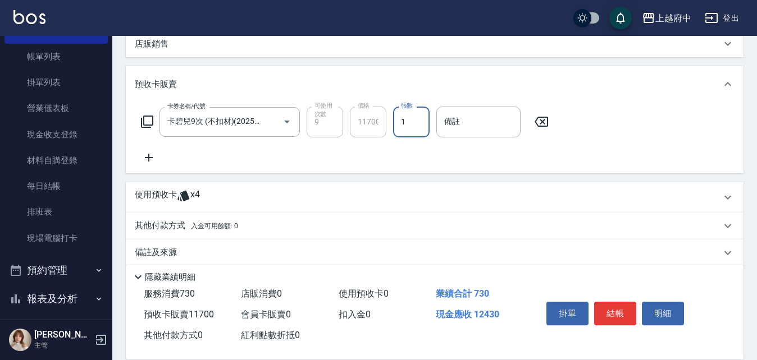
scroll to position [335, 0]
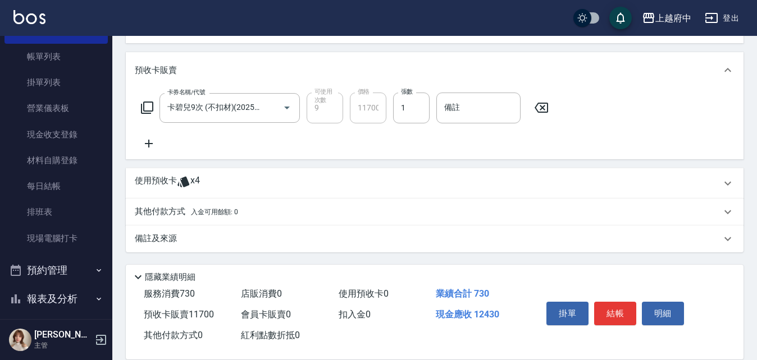
click at [198, 185] on span "x4" at bounding box center [195, 183] width 10 height 17
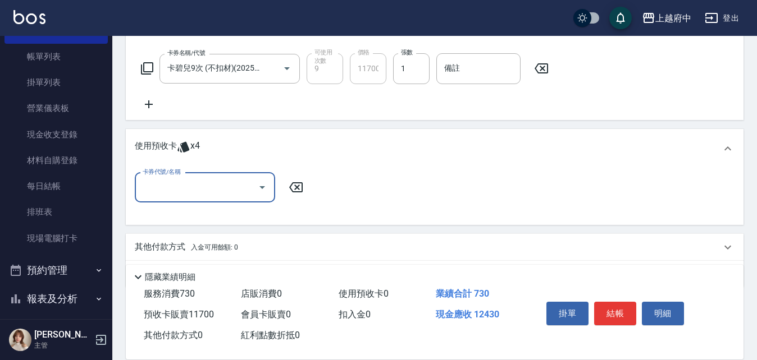
scroll to position [391, 0]
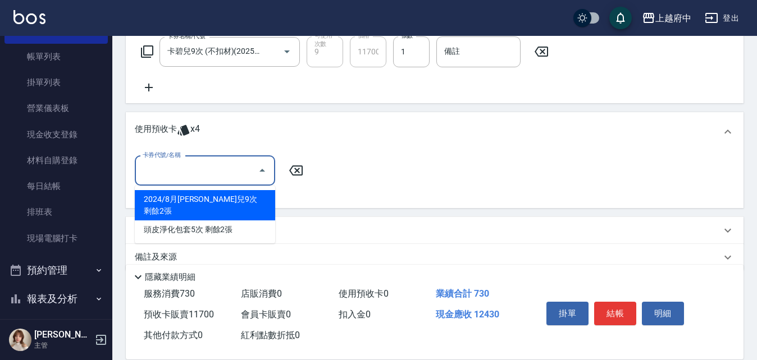
click at [206, 164] on input "卡券代號/名稱" at bounding box center [196, 171] width 113 height 20
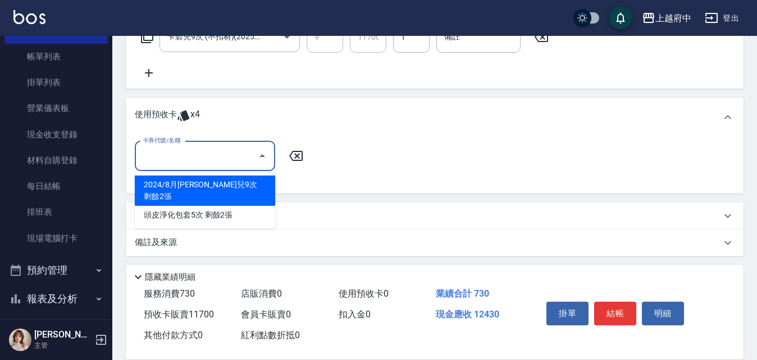
scroll to position [409, 0]
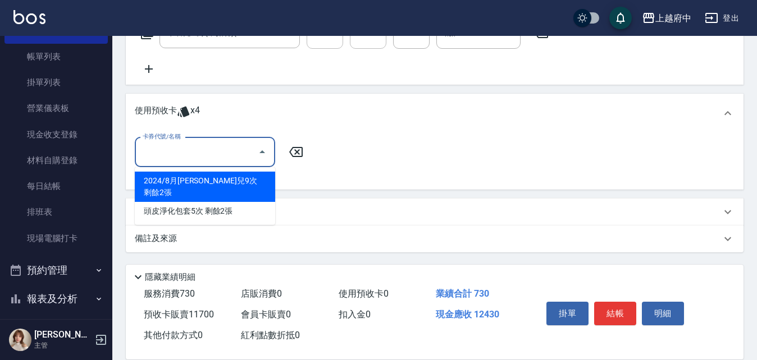
click at [221, 175] on div "2024/8月[PERSON_NAME]兒9次 剩餘2張" at bounding box center [205, 187] width 140 height 30
type input "2024/8月[PERSON_NAME]9次"
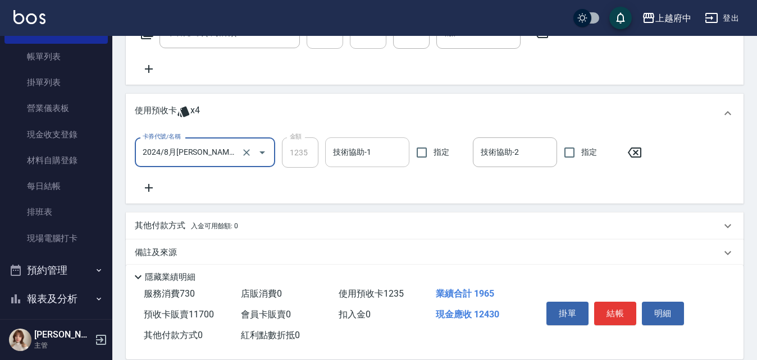
click at [359, 141] on div "技術協助-1" at bounding box center [367, 153] width 84 height 30
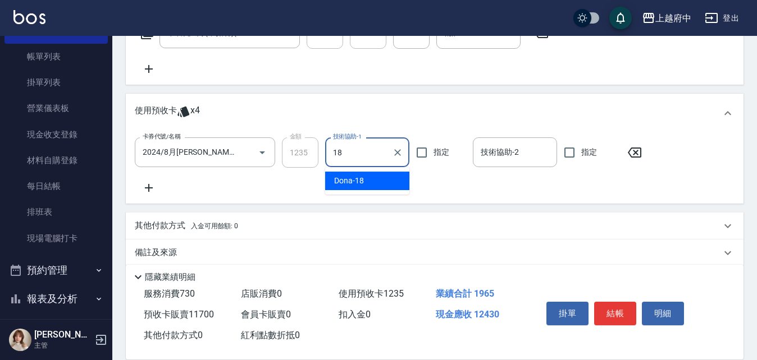
click at [373, 176] on div "Dona -18" at bounding box center [367, 181] width 84 height 19
type input "Dona-18"
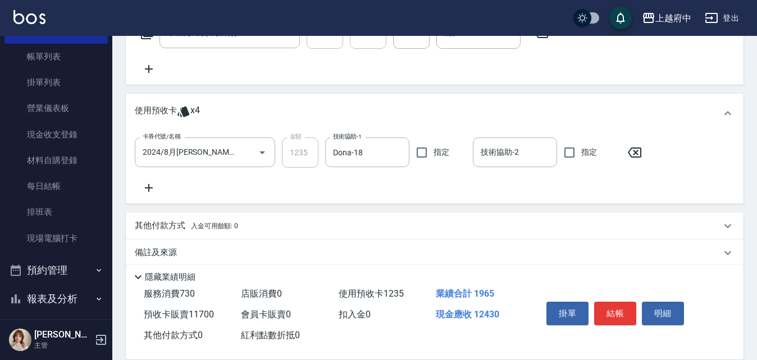
click at [379, 207] on div "項目消費 服務名稱/代號 有機洗髮(200) 服務名稱/代號 價格 400 價格 洗-1 Dona-18 洗-1 洗-2 洗-2 第三方卡券 第三方卡券 服務…" at bounding box center [435, 21] width 618 height 492
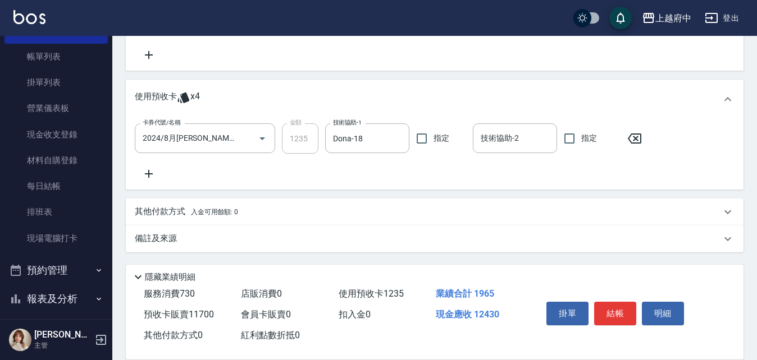
click at [223, 211] on span "入金可用餘額: 0" at bounding box center [215, 212] width 48 height 8
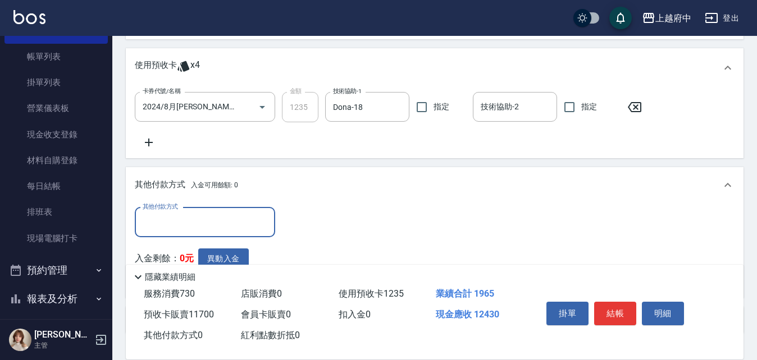
scroll to position [536, 0]
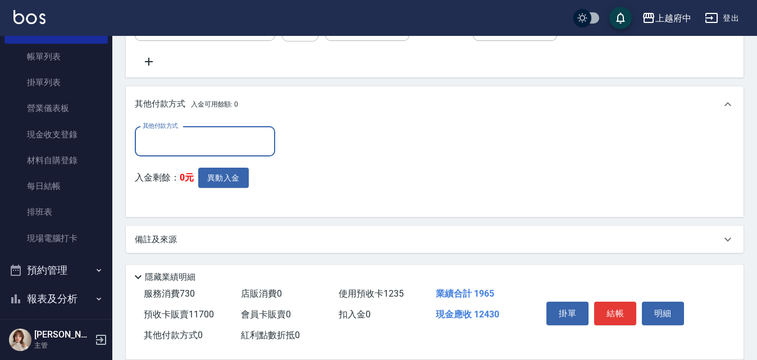
click at [157, 135] on input "其他付款方式" at bounding box center [205, 142] width 130 height 20
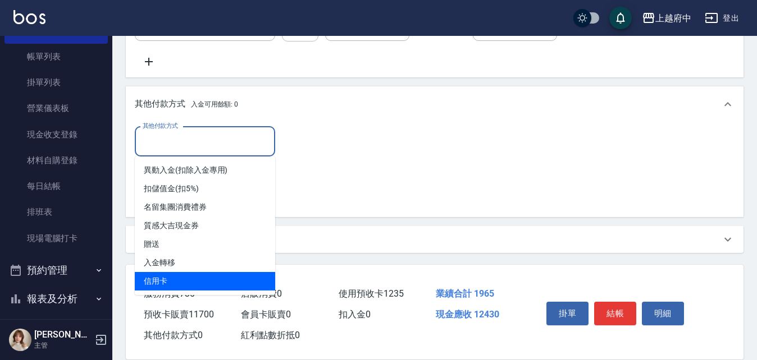
click at [182, 285] on span "信用卡" at bounding box center [205, 281] width 140 height 19
type input "信用卡"
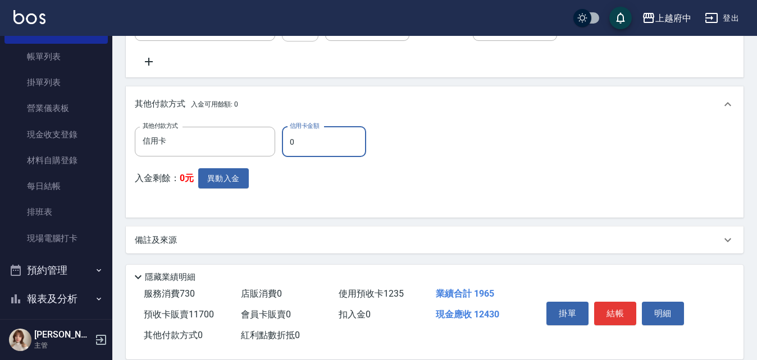
click at [333, 137] on input "0" at bounding box center [324, 142] width 84 height 30
type input "12430"
click at [619, 304] on button "結帳" at bounding box center [615, 314] width 42 height 24
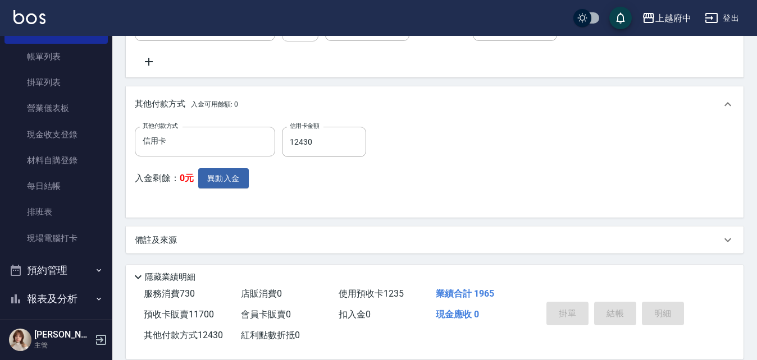
type input "[DATE] 18:38"
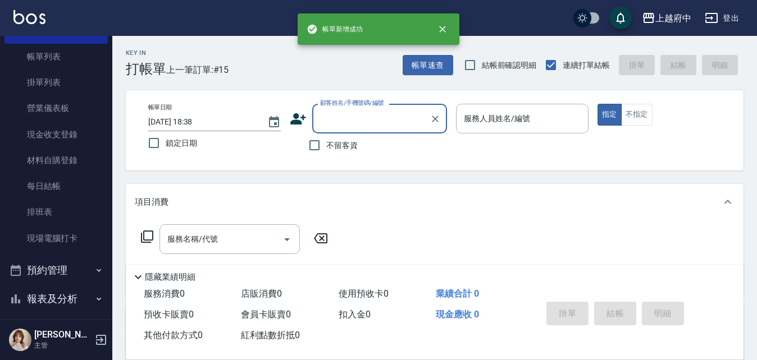
scroll to position [0, 0]
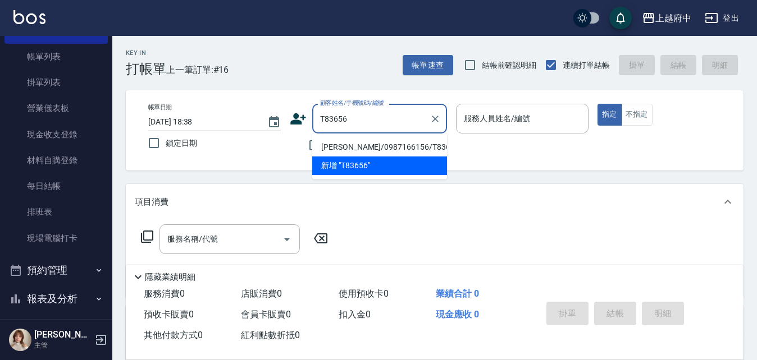
click at [398, 149] on li "[PERSON_NAME]/0987166156/T83656" at bounding box center [379, 147] width 135 height 19
type input "[PERSON_NAME]/0987166156/T83656"
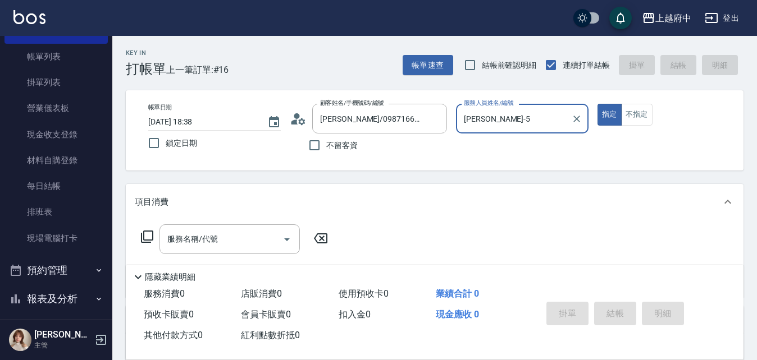
click at [555, 131] on div "[PERSON_NAME]-5 服務人員姓名/編號" at bounding box center [522, 119] width 132 height 30
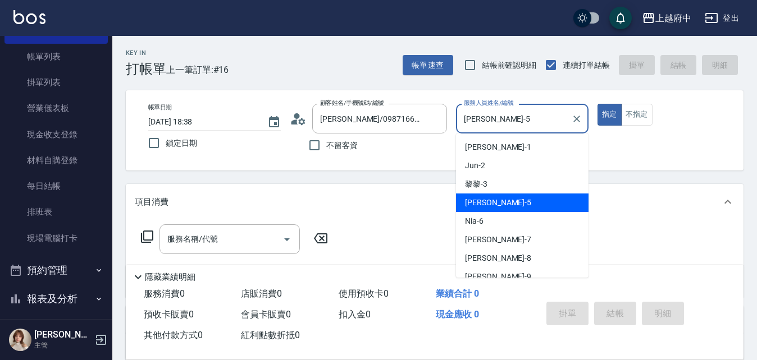
type input "[PERSON_NAME]-51"
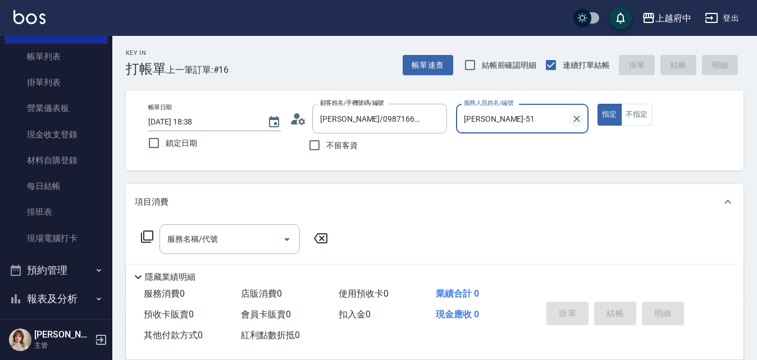
click at [584, 116] on div "[PERSON_NAME]-51 服務人員姓名/編號" at bounding box center [522, 119] width 132 height 30
click at [571, 116] on icon "Clear" at bounding box center [576, 118] width 11 height 11
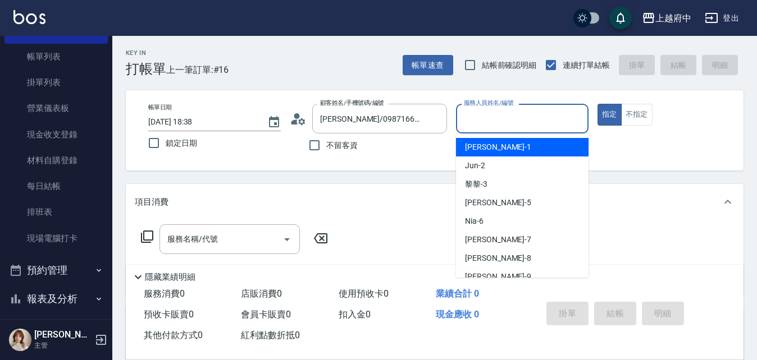
click at [549, 121] on input "服務人員姓名/編號" at bounding box center [522, 119] width 122 height 20
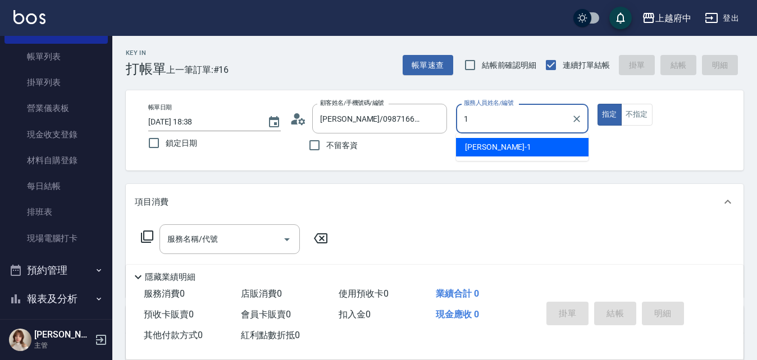
click at [484, 140] on div "[PERSON_NAME] -1" at bounding box center [522, 147] width 132 height 19
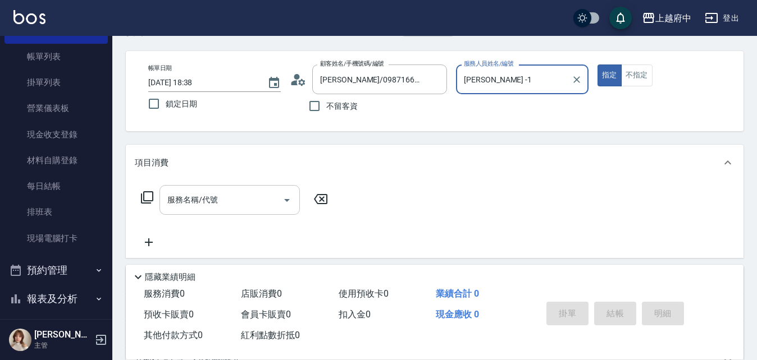
scroll to position [56, 0]
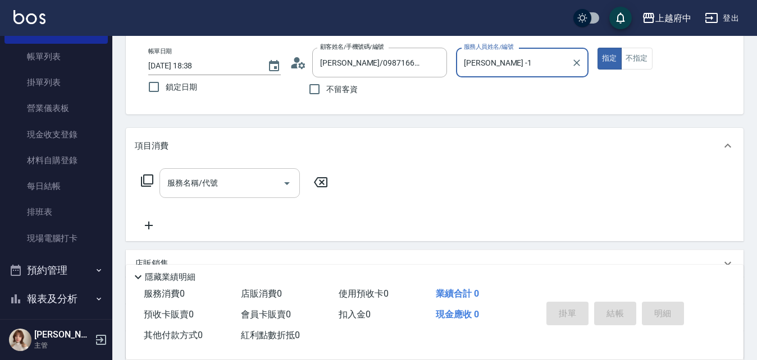
type input "[PERSON_NAME] -1"
click at [208, 192] on input "服務名稱/代號" at bounding box center [220, 183] width 113 height 20
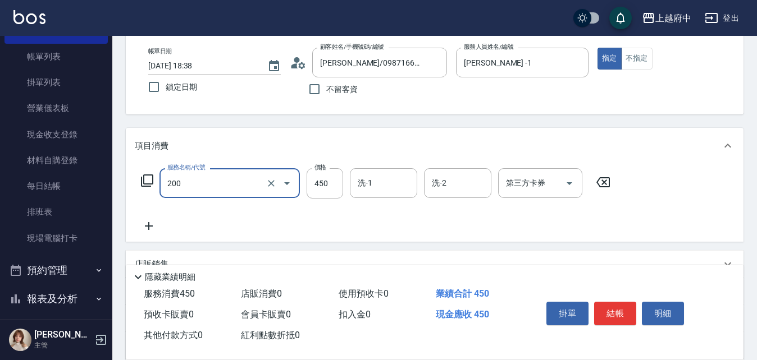
type input "有機洗髮(200)"
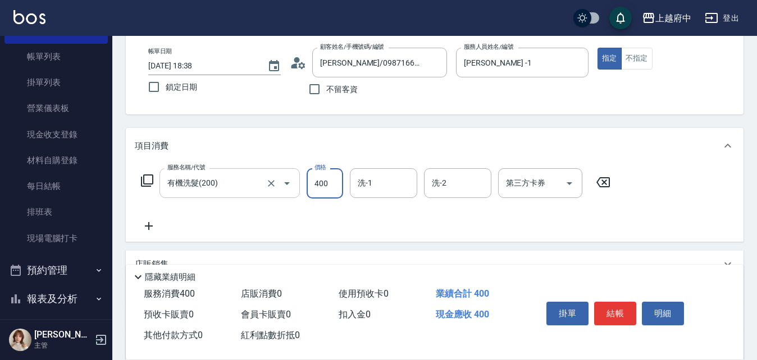
type input "400"
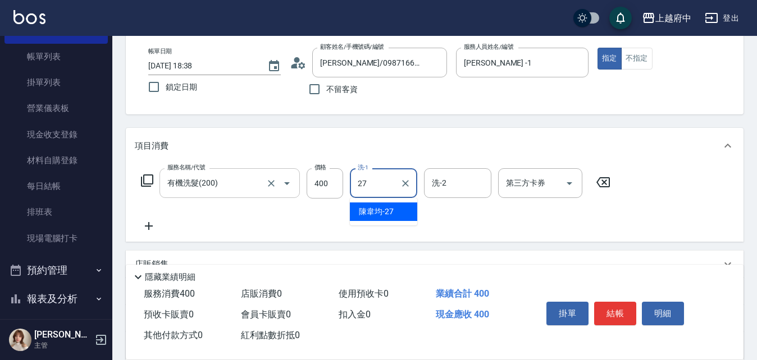
type input "[PERSON_NAME]-27"
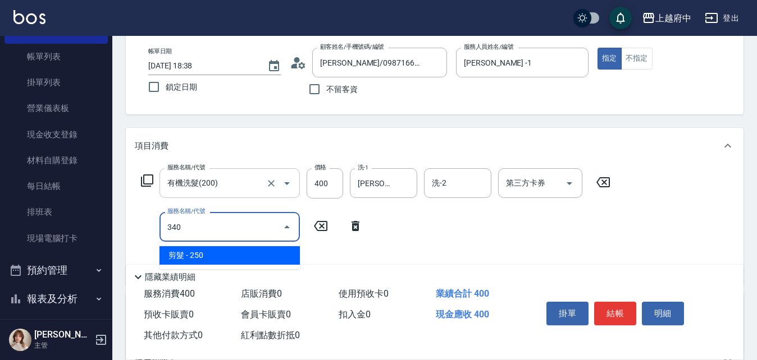
type input "剪髮(340)"
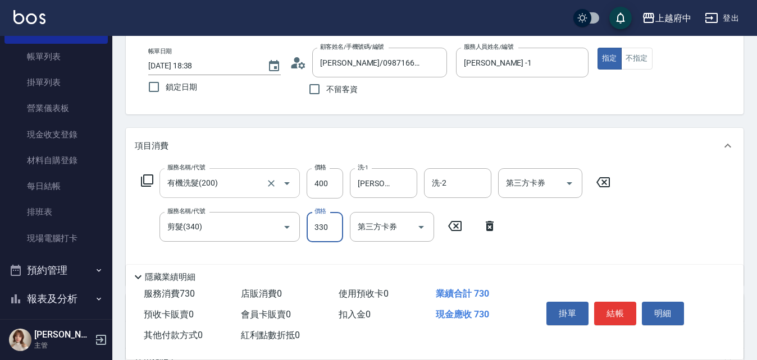
type input "330"
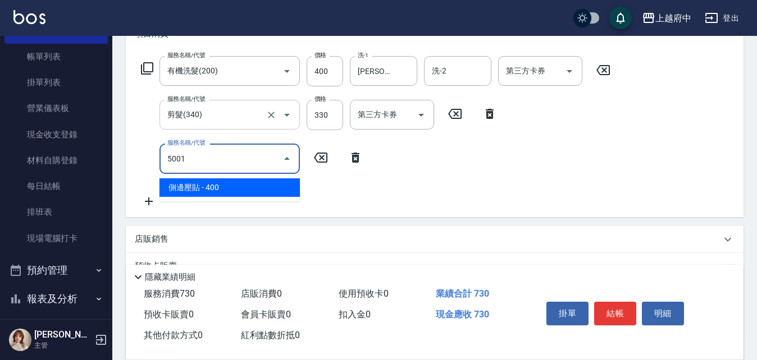
type input "側邊壓貼(5001)"
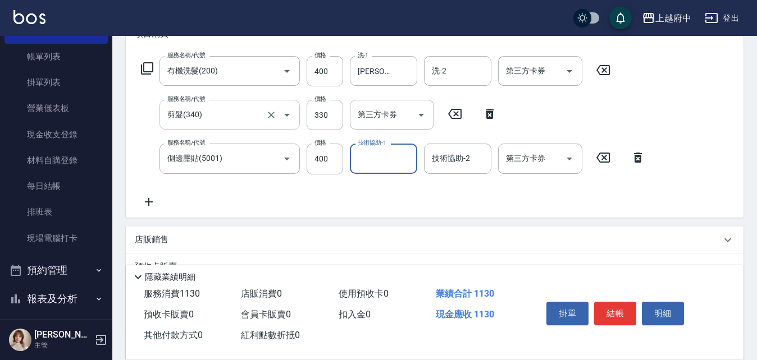
type input "2"
type input "[PERSON_NAME]-31"
click at [617, 314] on button "結帳" at bounding box center [615, 314] width 42 height 24
type input "[DATE] 18:39"
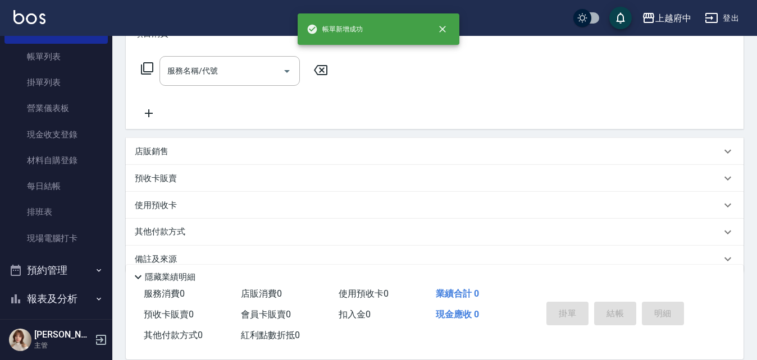
scroll to position [0, 0]
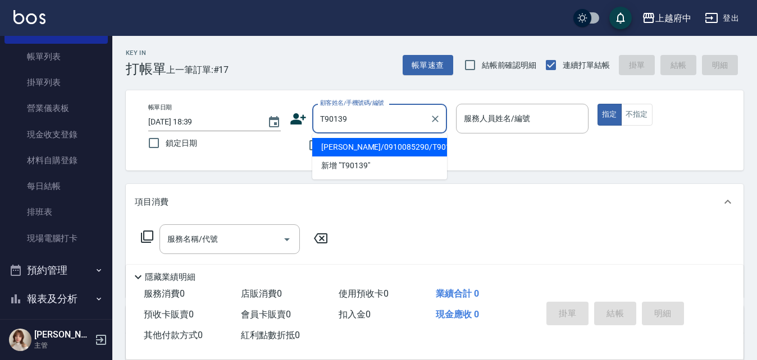
click at [407, 144] on li "[PERSON_NAME]/0910085290/T90139" at bounding box center [379, 147] width 135 height 19
type input "[PERSON_NAME]/0910085290/T90139"
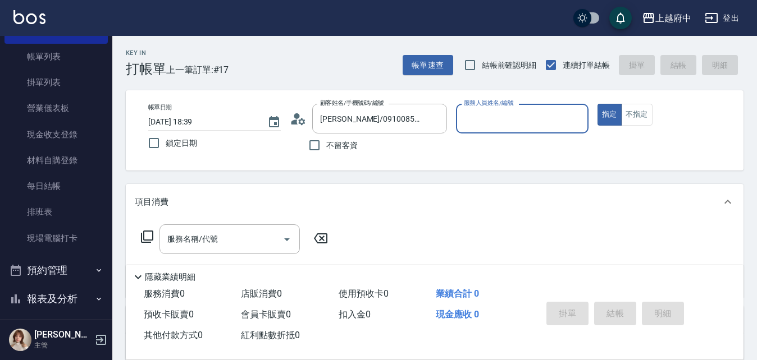
type input "[PERSON_NAME] -1"
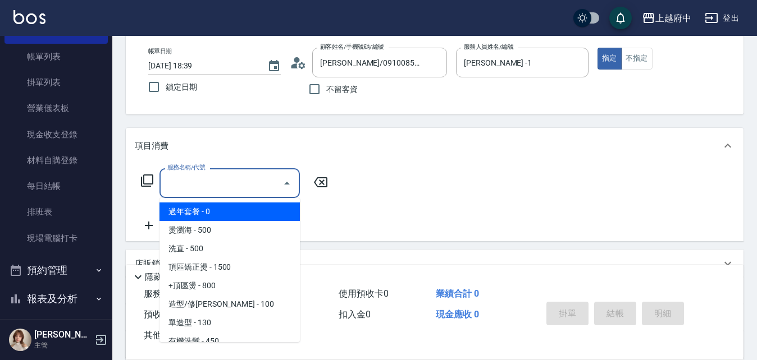
click at [207, 187] on input "服務名稱/代號" at bounding box center [220, 183] width 113 height 20
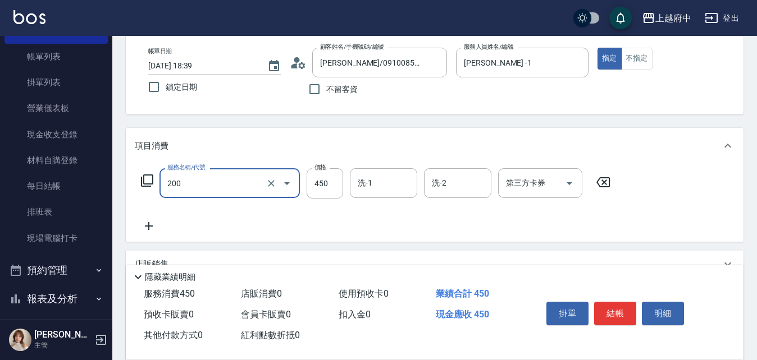
type input "有機洗髮(200)"
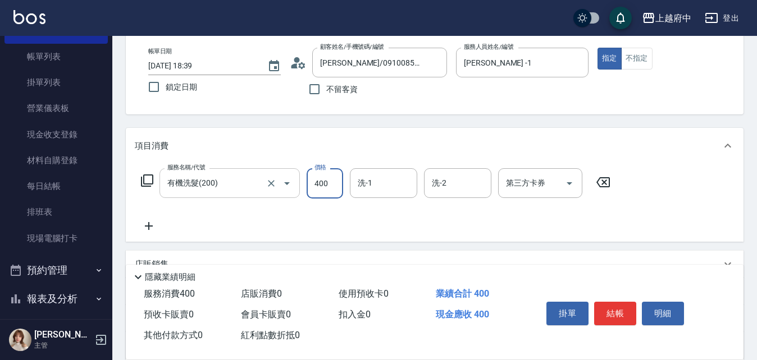
type input "400"
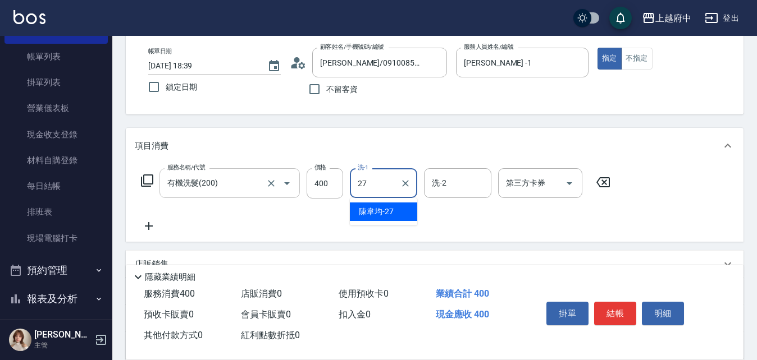
type input "[PERSON_NAME]-27"
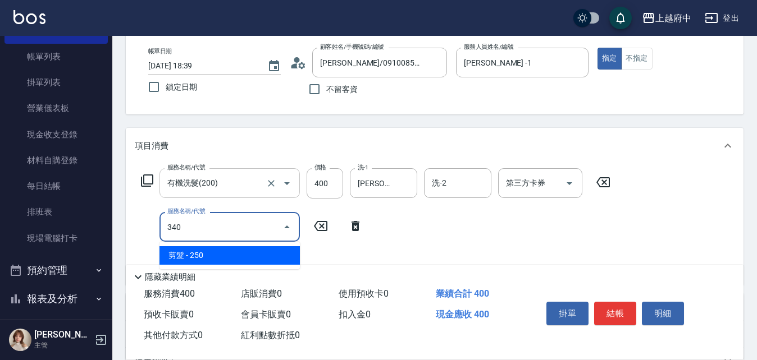
type input "剪髮(340)"
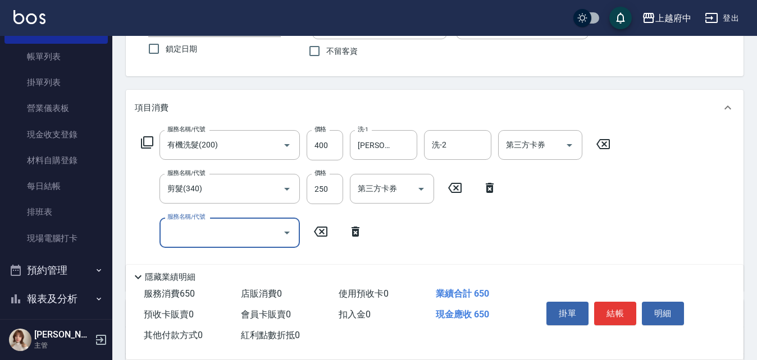
scroll to position [112, 0]
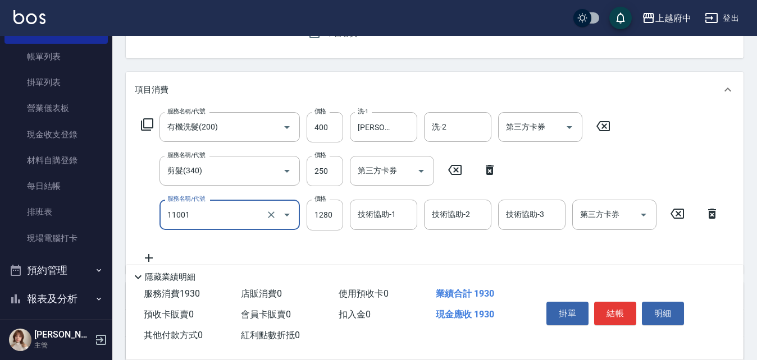
type input "燙髮S(11001)"
type input "1690"
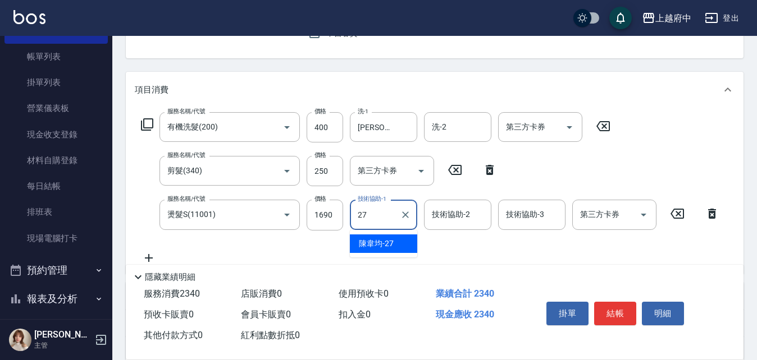
type input "[PERSON_NAME]-27"
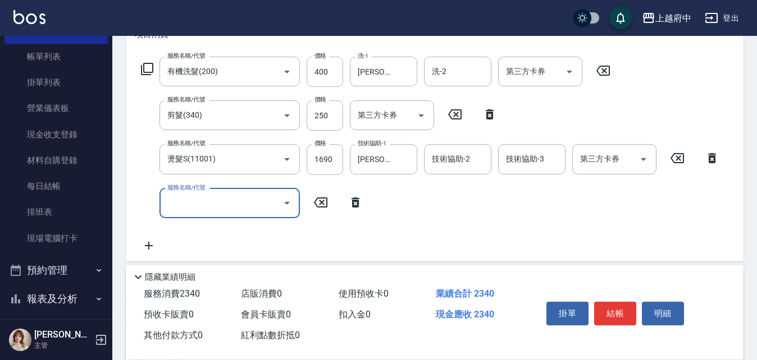
scroll to position [168, 0]
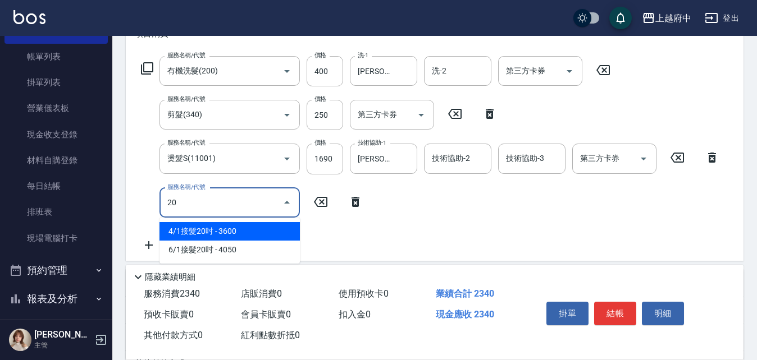
type input "2"
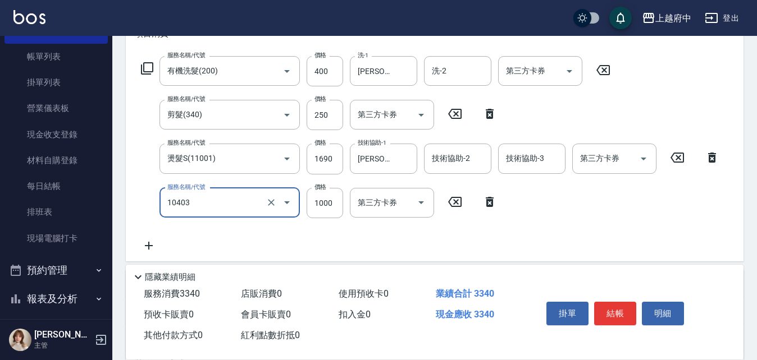
type input "晶漾深層護髮(10403)"
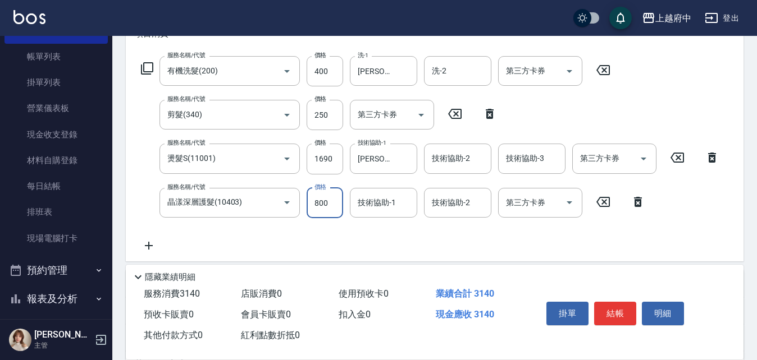
type input "800"
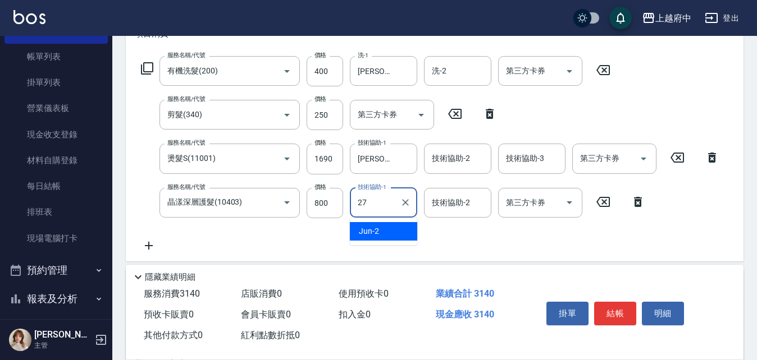
type input "[PERSON_NAME]-27"
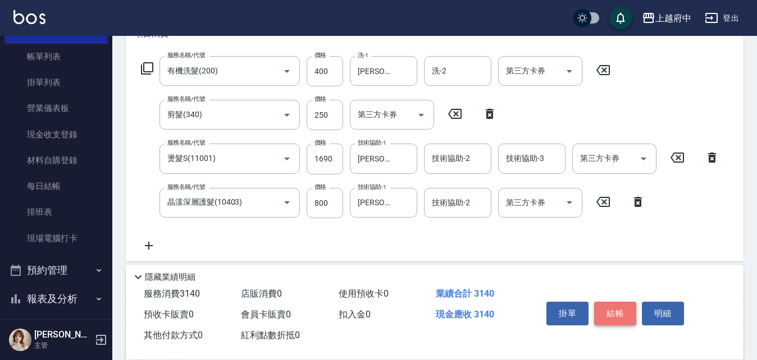
click at [615, 314] on button "結帳" at bounding box center [615, 314] width 42 height 24
type input "[DATE] 18:40"
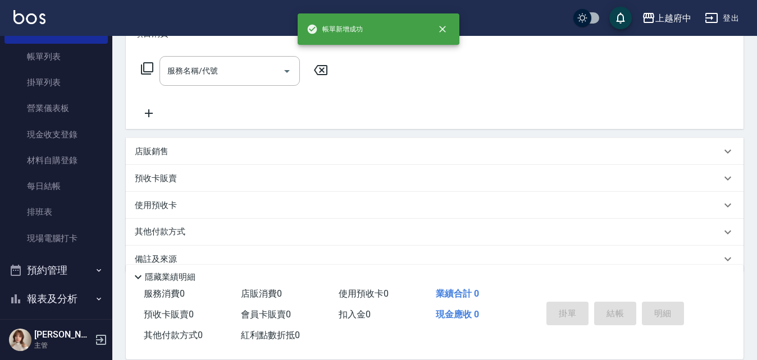
scroll to position [0, 0]
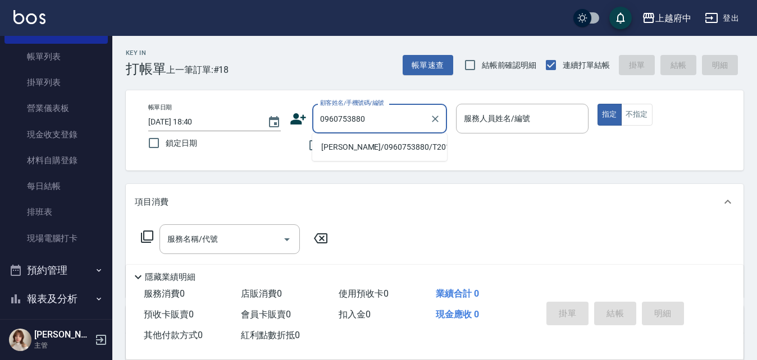
drag, startPoint x: 394, startPoint y: 142, endPoint x: 435, endPoint y: 145, distance: 41.1
click at [395, 143] on li "[PERSON_NAME]/0960753880/T20183" at bounding box center [379, 147] width 135 height 19
type input "[PERSON_NAME]/0960753880/T20183"
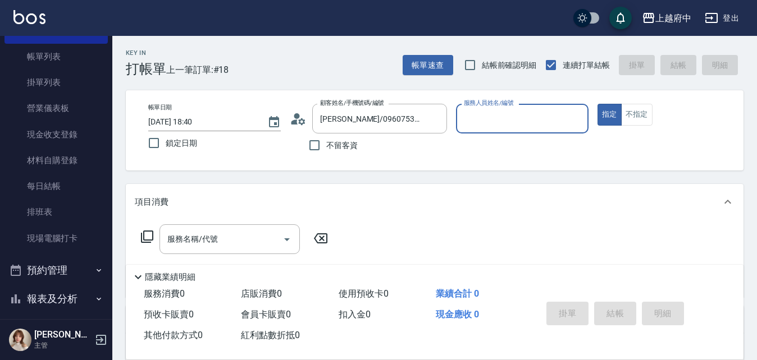
type input "[PERSON_NAME]-5"
click at [235, 239] on input "服務名稱/代號" at bounding box center [220, 240] width 113 height 20
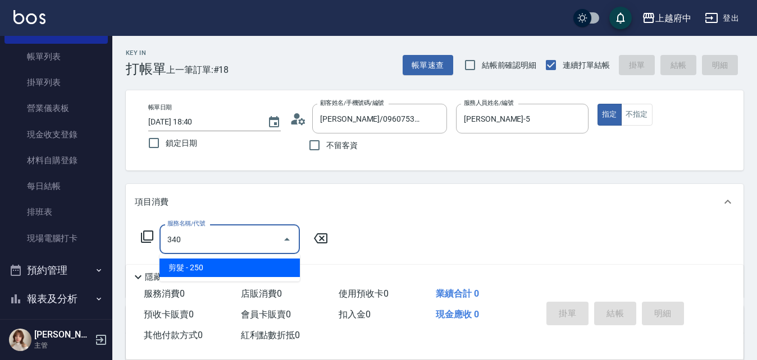
type input "剪髮(340)"
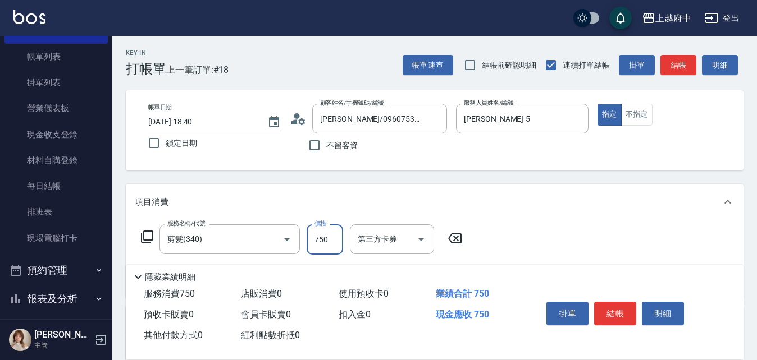
type input "750"
click at [294, 167] on div "帳單日期 [DATE] 18:40 鎖定日期 顧客姓名/手機號碼/編號 [PERSON_NAME]/0960753880/T20183 顧客姓名/手機號碼/編…" at bounding box center [435, 130] width 618 height 80
click at [614, 306] on button "結帳" at bounding box center [615, 314] width 42 height 24
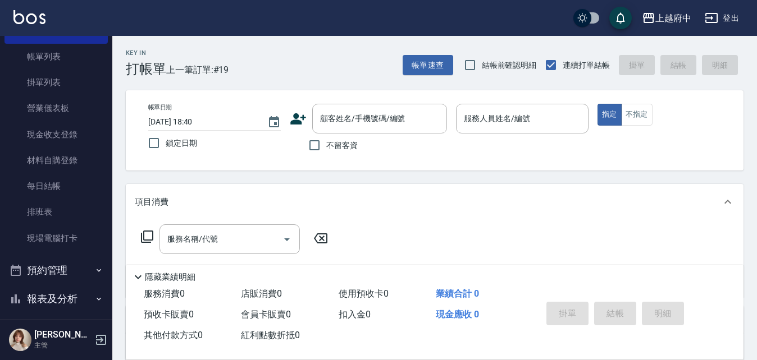
drag, startPoint x: 328, startPoint y: 153, endPoint x: 376, endPoint y: 153, distance: 47.7
click at [337, 153] on label "不留客資" at bounding box center [330, 146] width 55 height 24
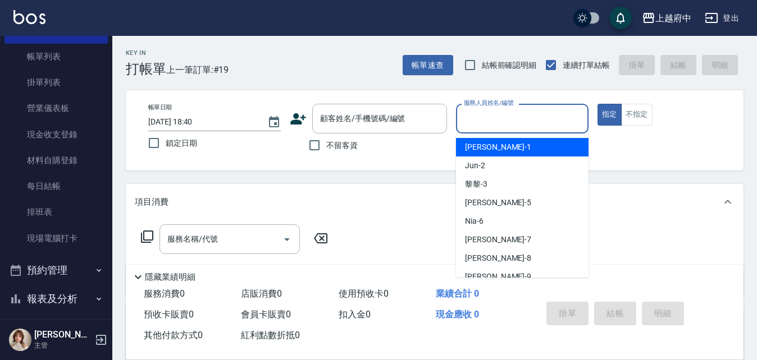
click at [544, 123] on input "服務人員姓名/編號" at bounding box center [522, 119] width 122 height 20
drag, startPoint x: 321, startPoint y: 149, endPoint x: 330, endPoint y: 149, distance: 9.0
click at [321, 148] on input "不留客資" at bounding box center [315, 146] width 24 height 24
checkbox input "true"
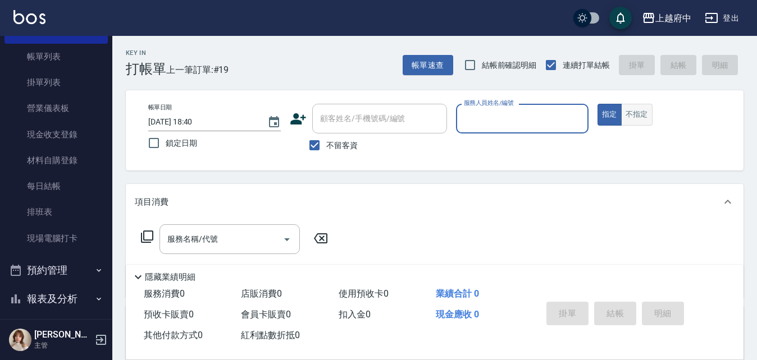
click at [653, 117] on div "指定 不指定" at bounding box center [663, 115] width 132 height 22
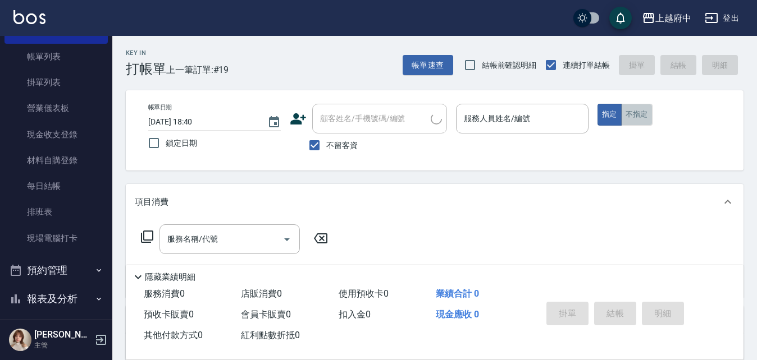
click at [630, 124] on button "不指定" at bounding box center [636, 115] width 31 height 22
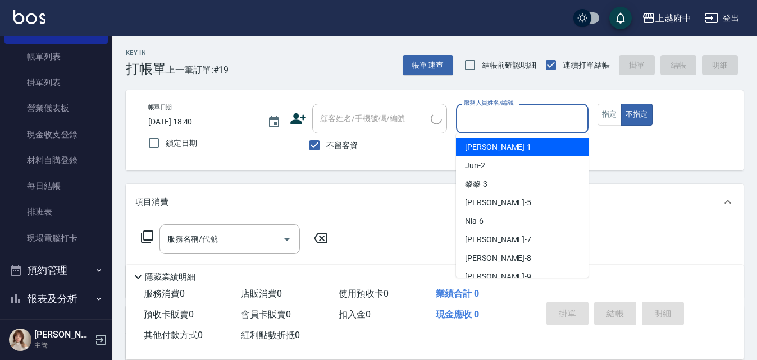
click at [496, 128] on input "服務人員姓名/編號" at bounding box center [522, 119] width 122 height 20
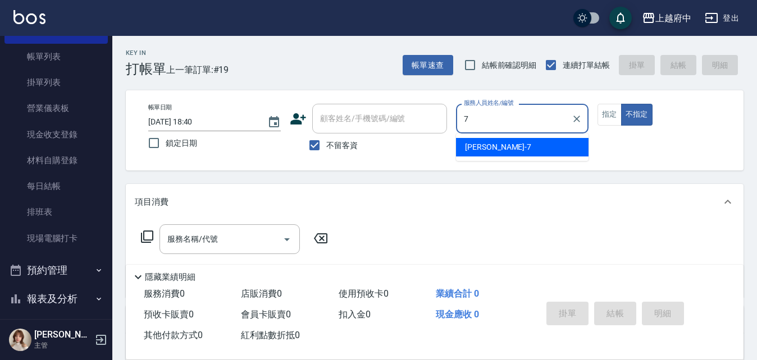
type input "Fanny-7"
type button "false"
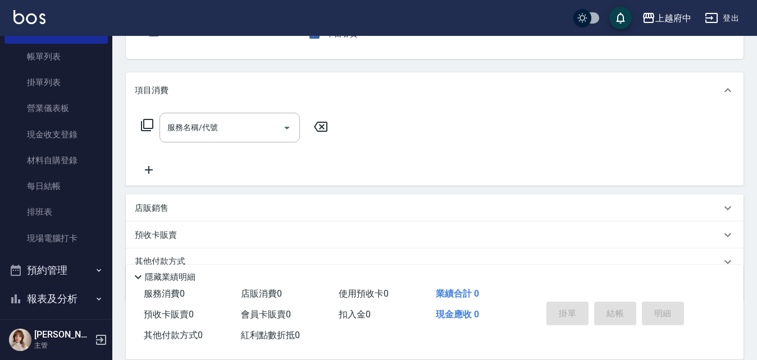
scroll to position [112, 0]
click at [211, 117] on div "服務名稱/代號" at bounding box center [229, 127] width 140 height 30
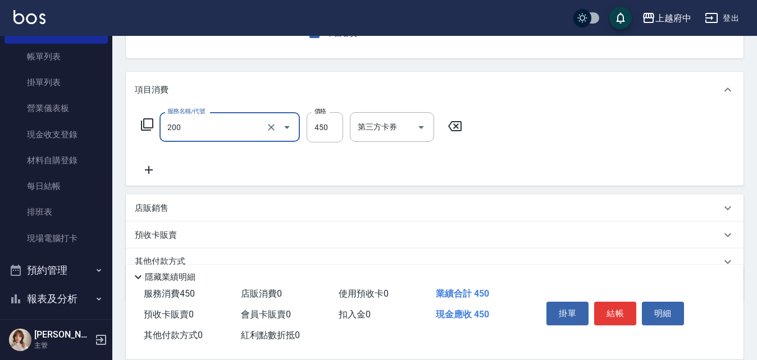
type input "有機洗髮(200)"
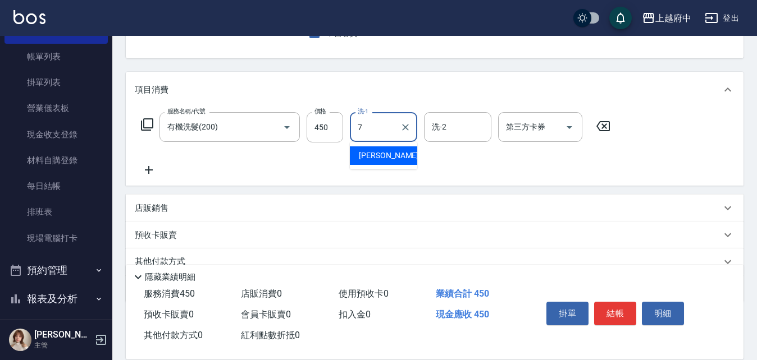
drag, startPoint x: 397, startPoint y: 161, endPoint x: 361, endPoint y: 130, distance: 47.8
click at [397, 160] on div "Fanny -7" at bounding box center [383, 156] width 67 height 19
type input "Fanny-7"
click at [324, 134] on input "450" at bounding box center [325, 127] width 36 height 30
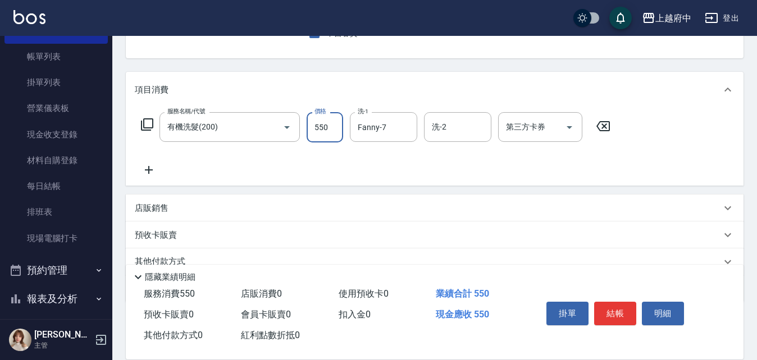
type input "550"
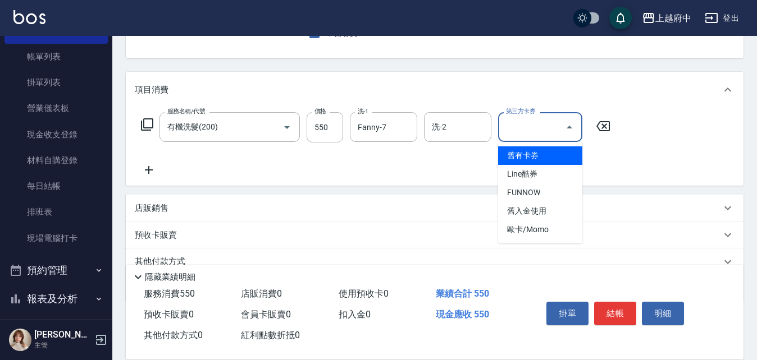
type input "舊有卡券"
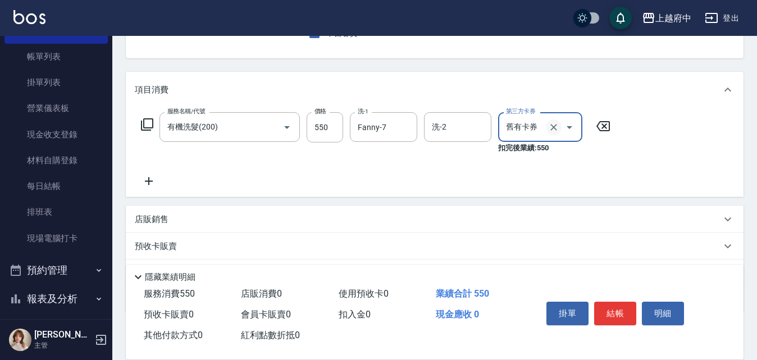
click at [552, 131] on icon "Clear" at bounding box center [553, 127] width 11 height 11
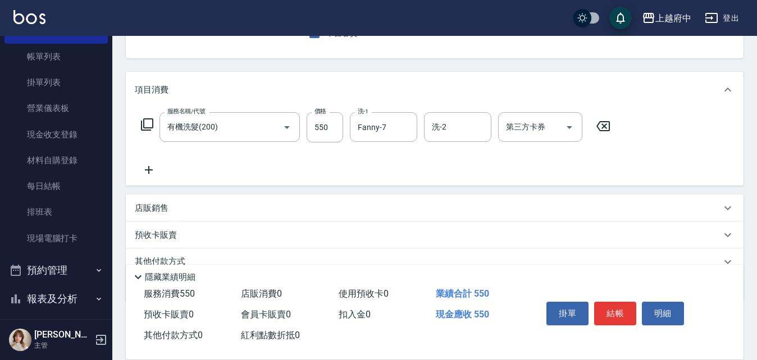
click at [153, 172] on icon at bounding box center [149, 169] width 28 height 13
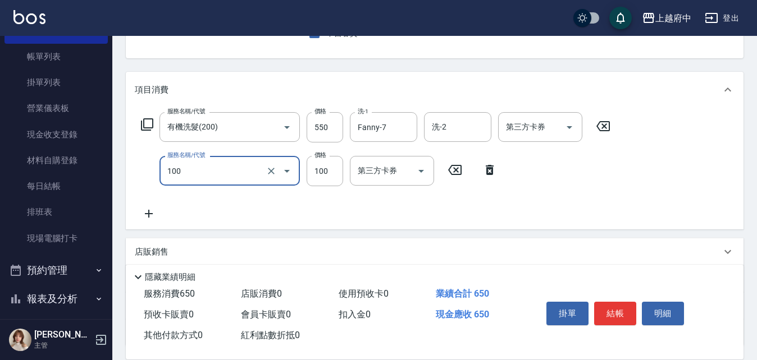
type input "造型/修[PERSON_NAME](100)"
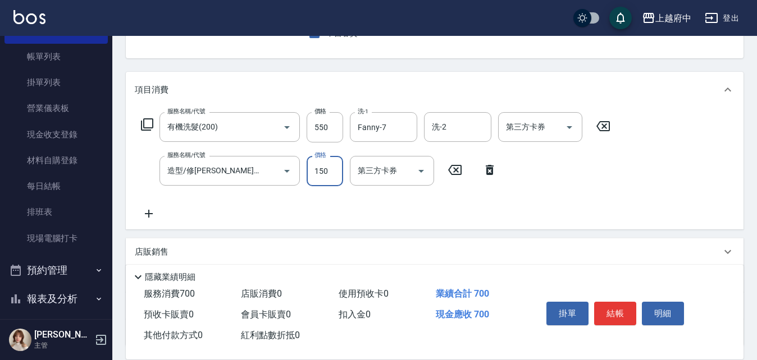
type input "150"
click at [610, 239] on div "店販銷售" at bounding box center [435, 252] width 618 height 27
click at [618, 309] on button "結帳" at bounding box center [615, 314] width 42 height 24
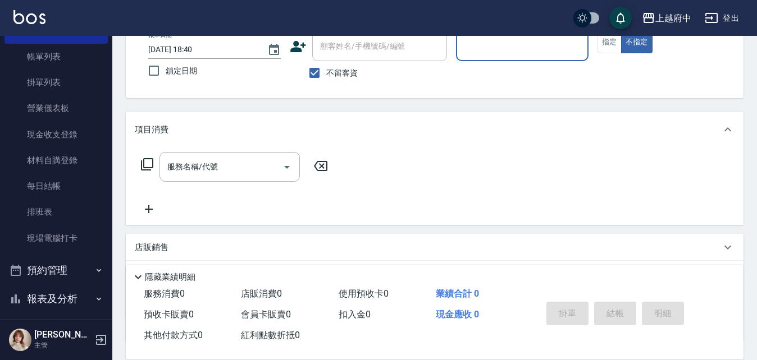
scroll to position [53, 0]
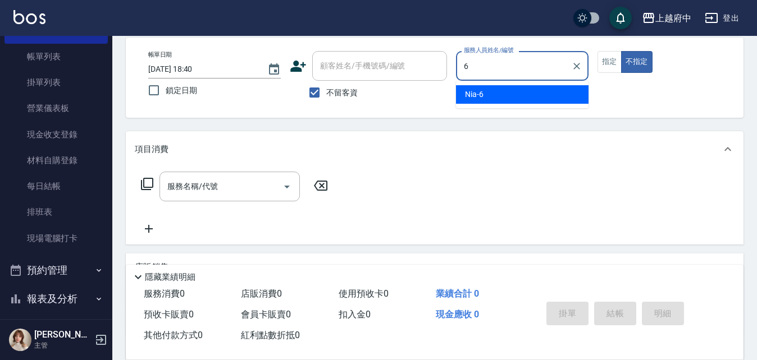
click at [515, 95] on div "Nia -6" at bounding box center [522, 94] width 132 height 19
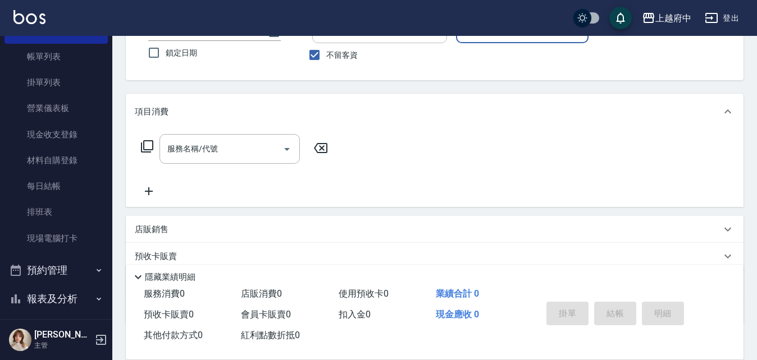
scroll to position [109, 0]
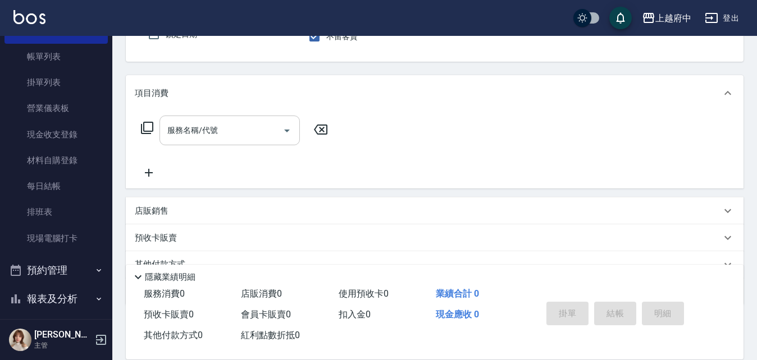
type input "Nia-6"
click at [205, 130] on input "服務名稱/代號" at bounding box center [220, 131] width 113 height 20
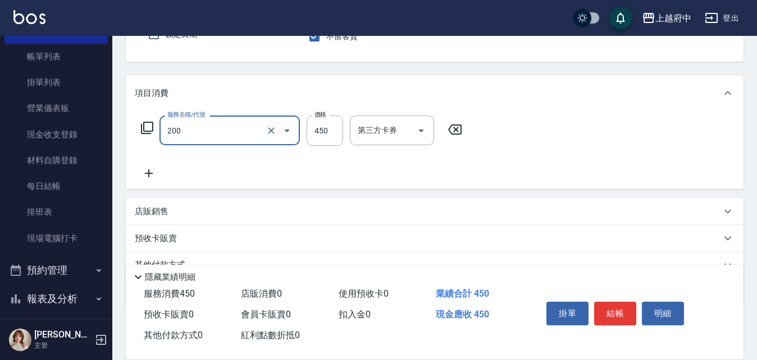
type input "有機洗髮(200)"
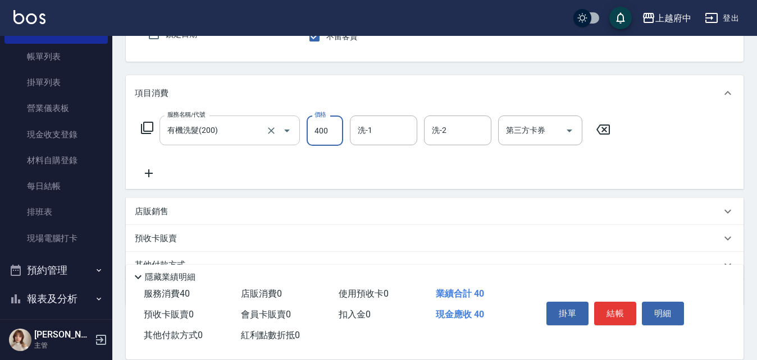
type input "400"
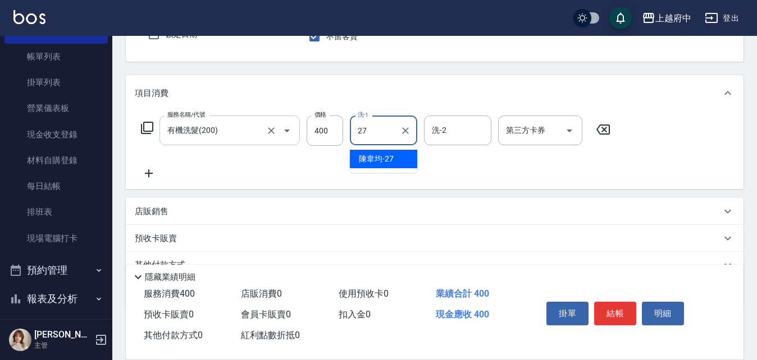
type input "[PERSON_NAME]-27"
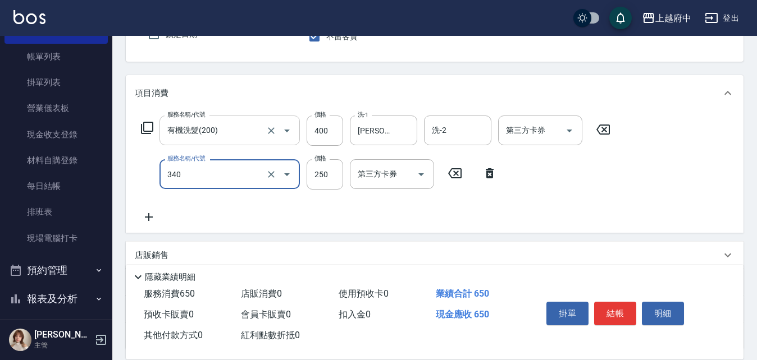
type input "剪髮(340)"
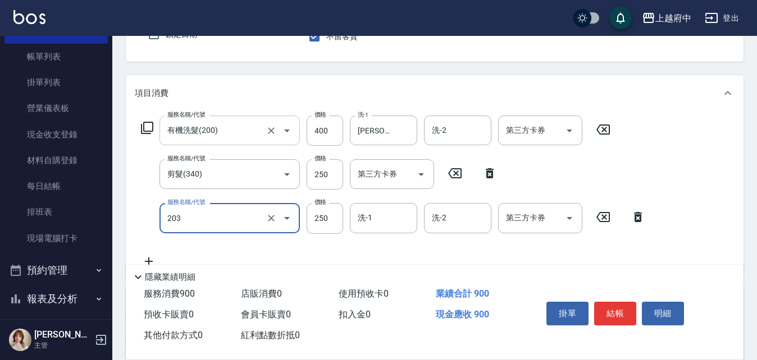
type input "升級滋養護髮(203)"
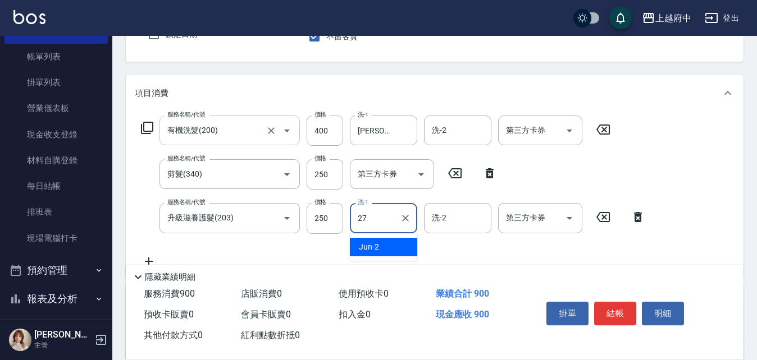
type input "[PERSON_NAME]-27"
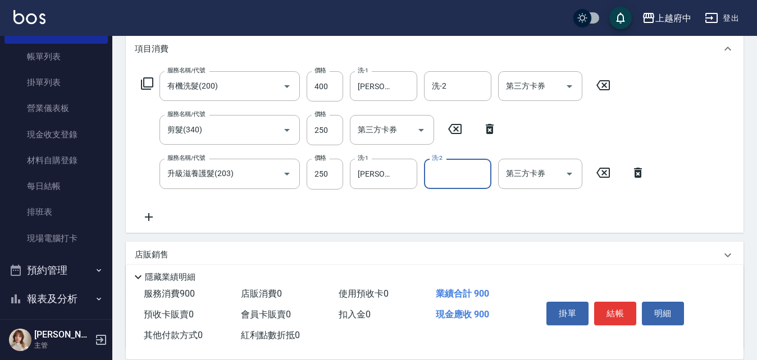
scroll to position [221, 0]
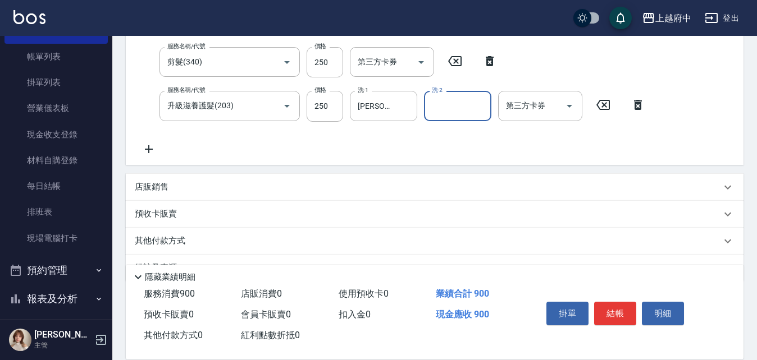
click at [145, 184] on p "店販銷售" at bounding box center [152, 187] width 34 height 12
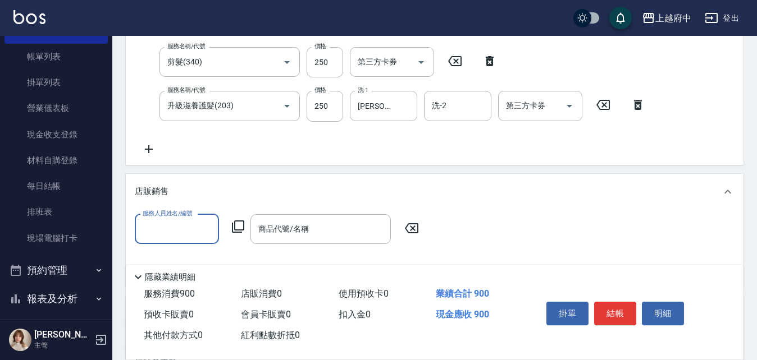
scroll to position [0, 0]
click at [157, 257] on span "Nia -6" at bounding box center [153, 258] width 19 height 12
type input "Nia-6"
click at [319, 234] on input "商品代號/名稱" at bounding box center [320, 230] width 130 height 20
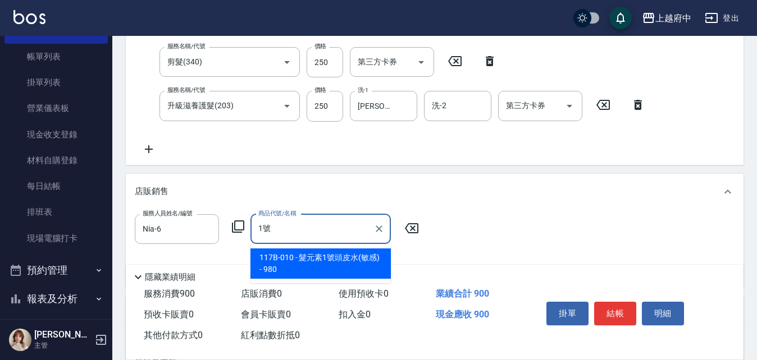
type input "1號"
click at [345, 257] on div "服務人員姓名/編號 Nia-6 服務人員姓名/編號 商品代號/名稱 商品代號/名稱" at bounding box center [435, 246] width 600 height 64
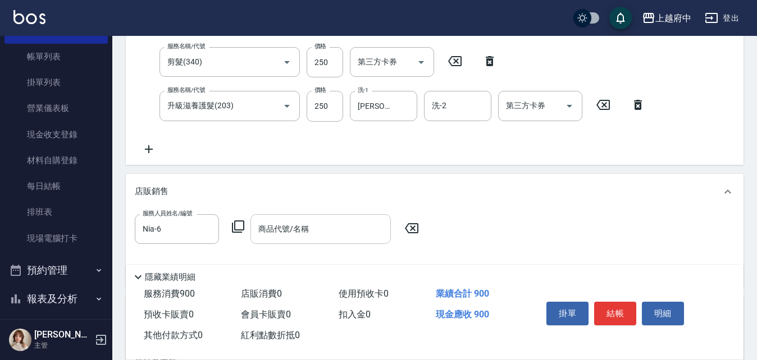
click at [310, 232] on input "商品代號/名稱" at bounding box center [320, 230] width 130 height 20
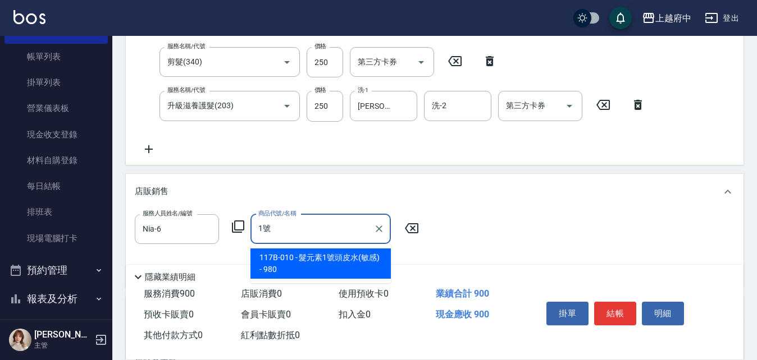
type input "1號"
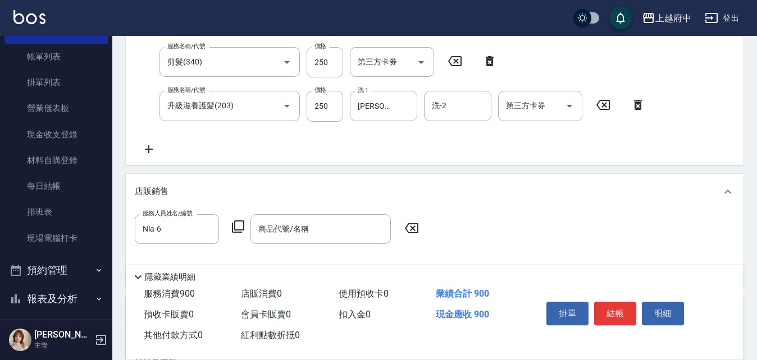
click at [291, 265] on div "隱藏業績明細" at bounding box center [435, 274] width 618 height 19
click at [312, 232] on input "商品代號/名稱" at bounding box center [320, 230] width 130 height 20
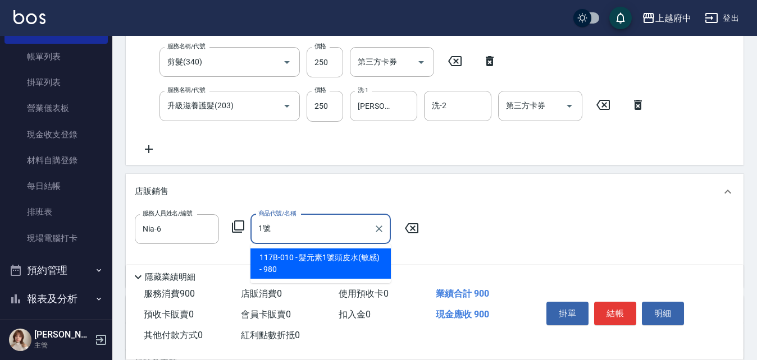
type input "1號"
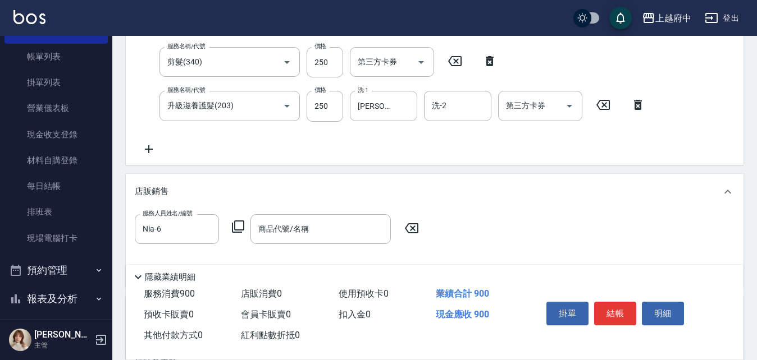
click at [322, 251] on div "服務人員姓名/編號 Nia-6 服務人員姓名/編號 商品代號/名稱 商品代號/名稱" at bounding box center [435, 246] width 600 height 64
click at [314, 234] on input "商品代號/名稱" at bounding box center [320, 230] width 130 height 20
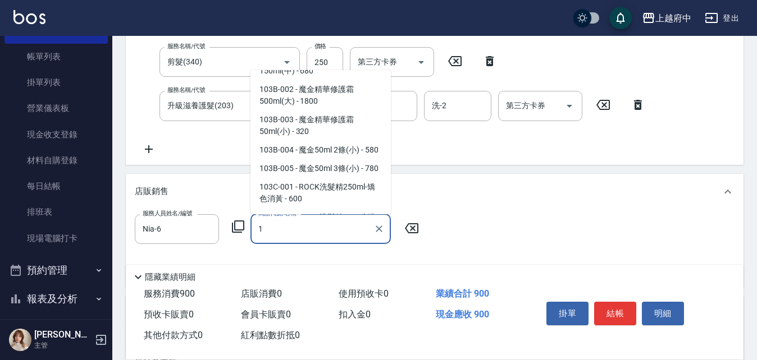
scroll to position [165, 0]
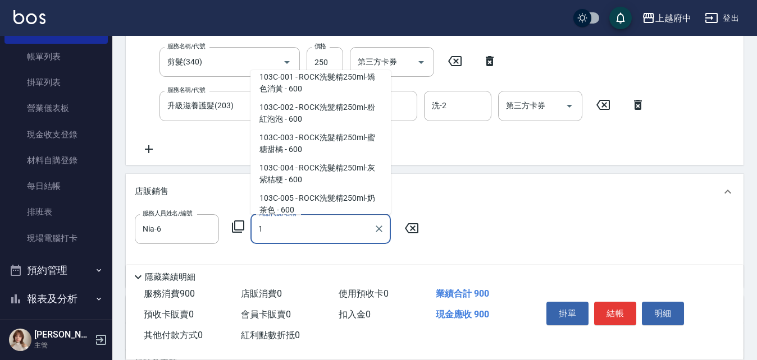
type input "1"
click at [452, 169] on div "項目消費 服務名稱/代號 有機洗髮(200) 服務名稱/代號 價格 400 價格 洗-1 [PERSON_NAME]-27 洗-1 洗-2 洗-2 第三方卡券…" at bounding box center [435, 170] width 618 height 414
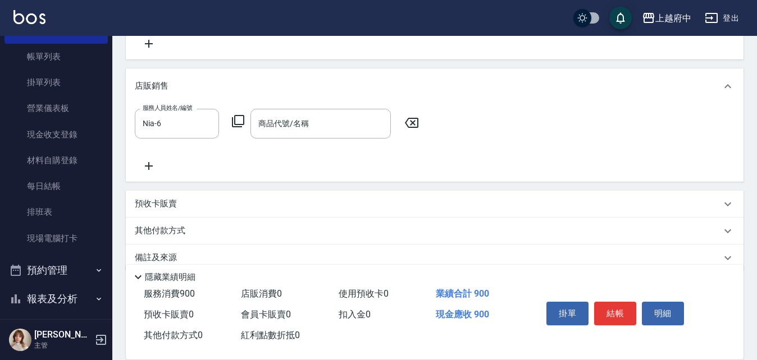
scroll to position [333, 0]
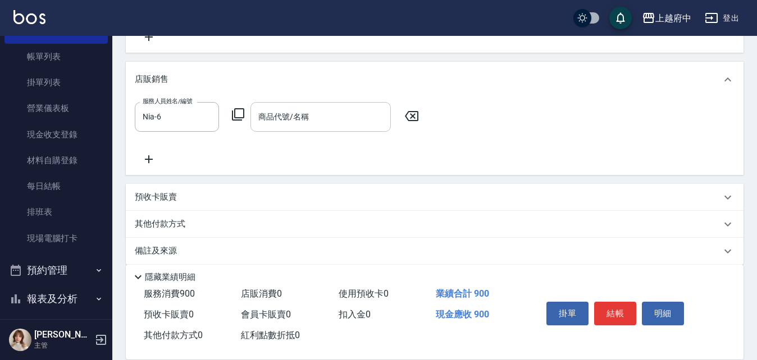
click at [288, 124] on input "商品代號/名稱" at bounding box center [320, 117] width 130 height 20
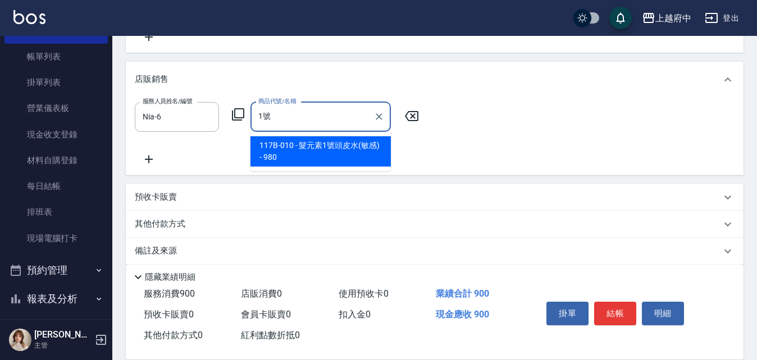
click at [328, 145] on span "117B-010 - 髮元素1號頭皮水(敏感) - 980" at bounding box center [320, 151] width 140 height 30
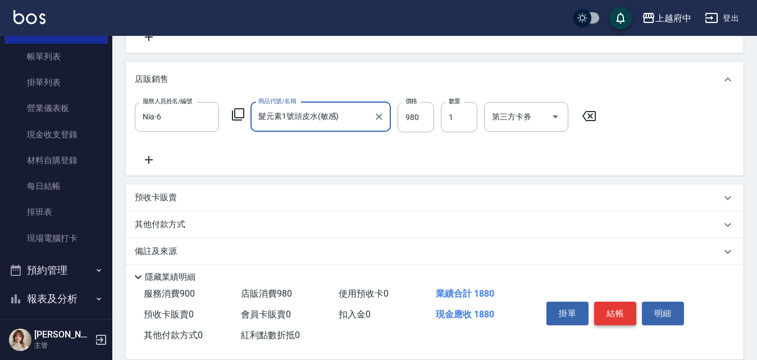
type input "髮元素1號頭皮水(敏感)"
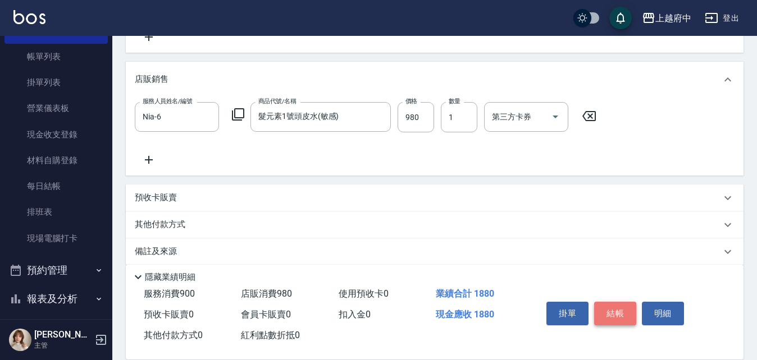
click at [609, 309] on button "結帳" at bounding box center [615, 314] width 42 height 24
type input "[DATE] 18:42"
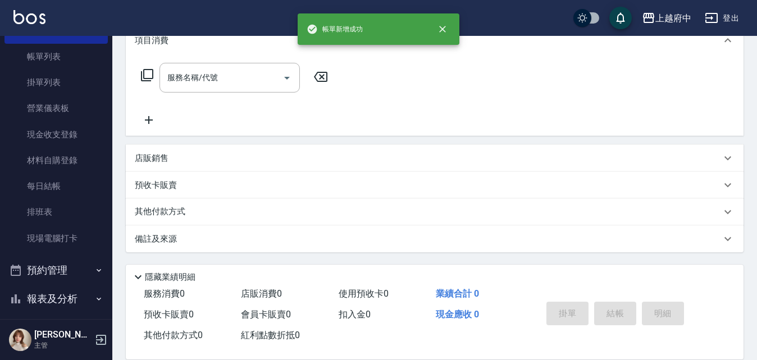
scroll to position [0, 0]
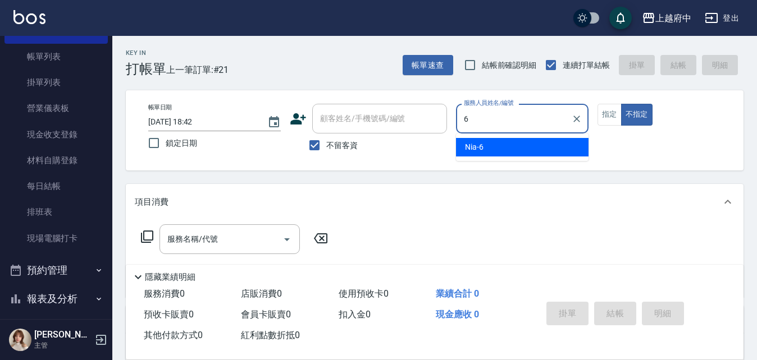
click at [560, 155] on div "Nia -6" at bounding box center [522, 147] width 132 height 19
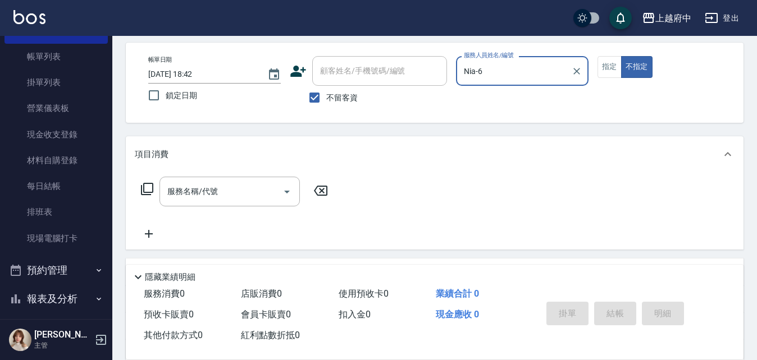
scroll to position [112, 0]
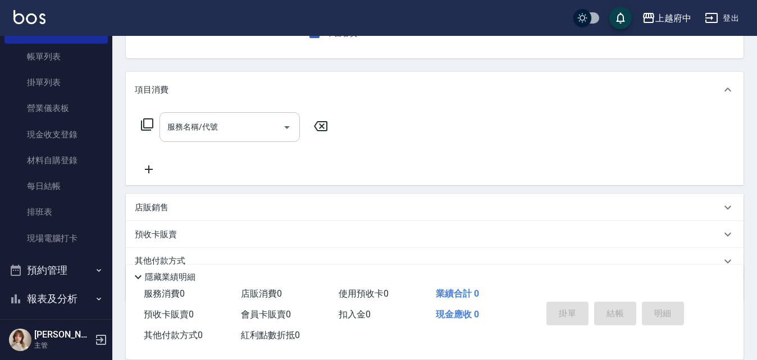
type input "Nia-6"
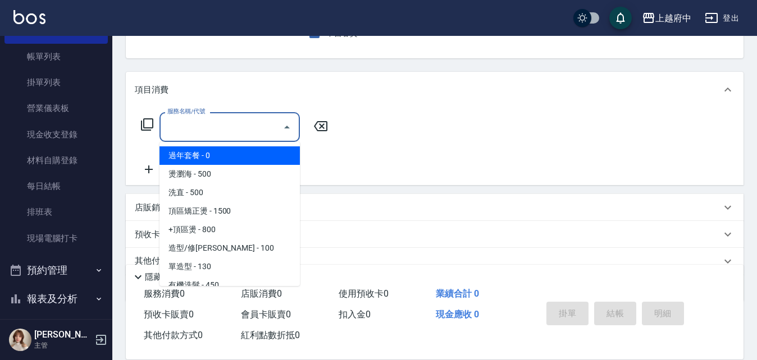
click at [225, 120] on input "服務名稱/代號" at bounding box center [220, 127] width 113 height 20
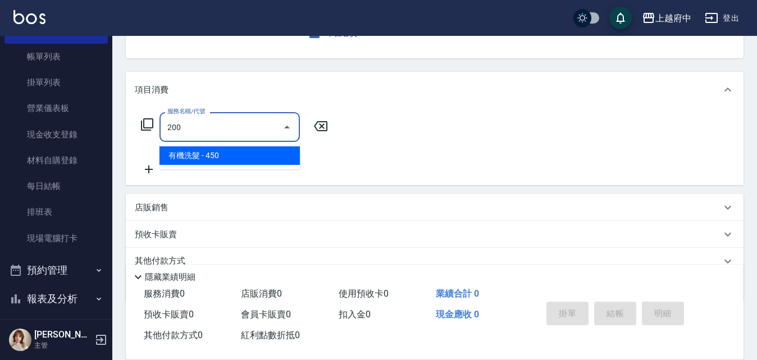
type input "有機洗髮(200)"
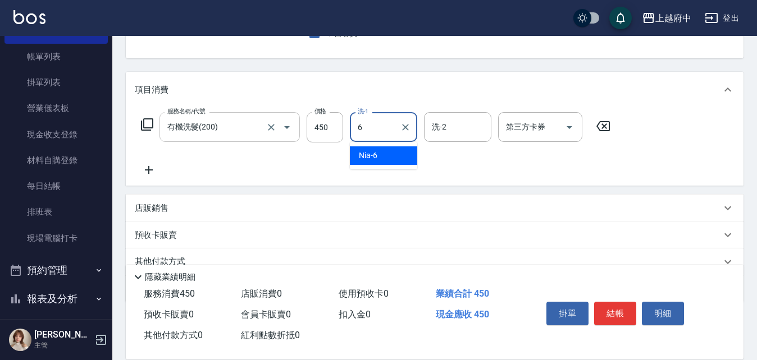
type input "Nia-6"
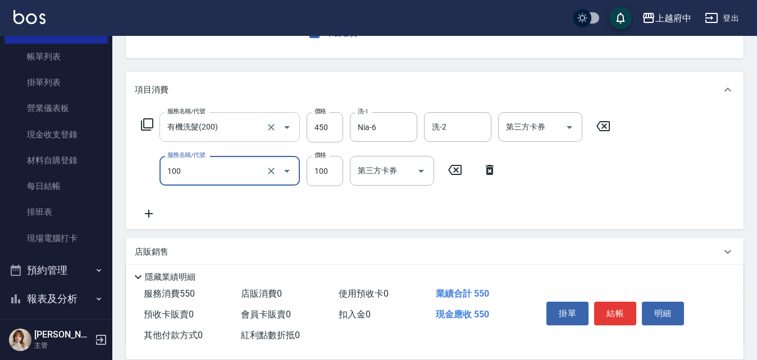
type input "造型/修[PERSON_NAME](100)"
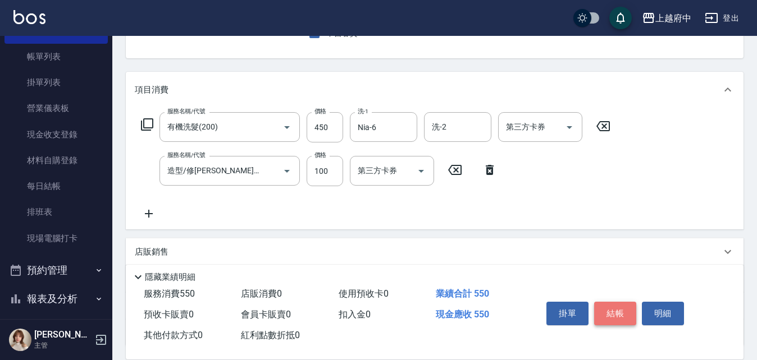
click at [618, 307] on button "結帳" at bounding box center [615, 314] width 42 height 24
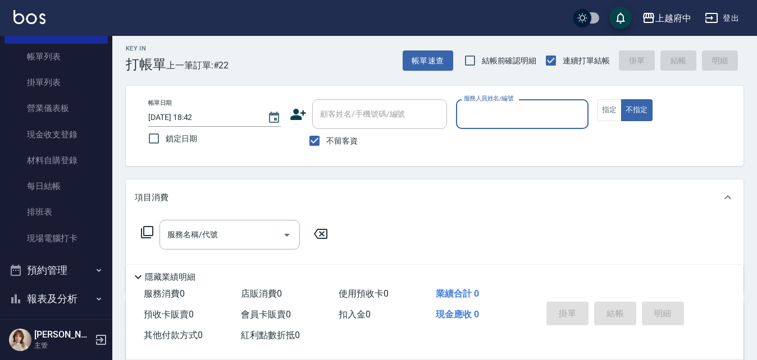
scroll to position [0, 0]
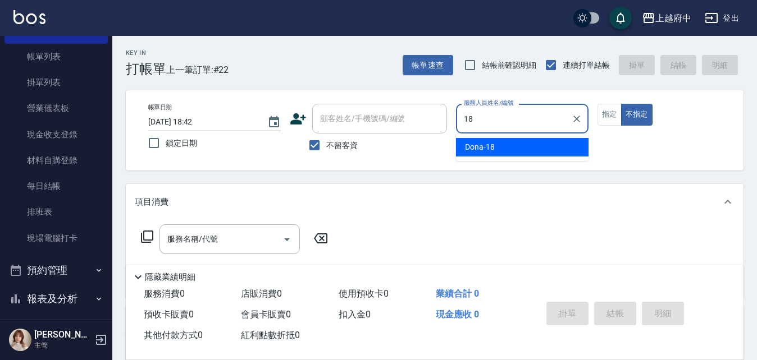
type input "Dona-18"
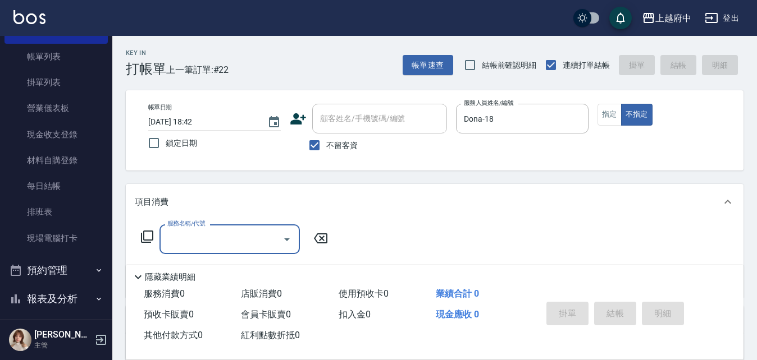
type input "3"
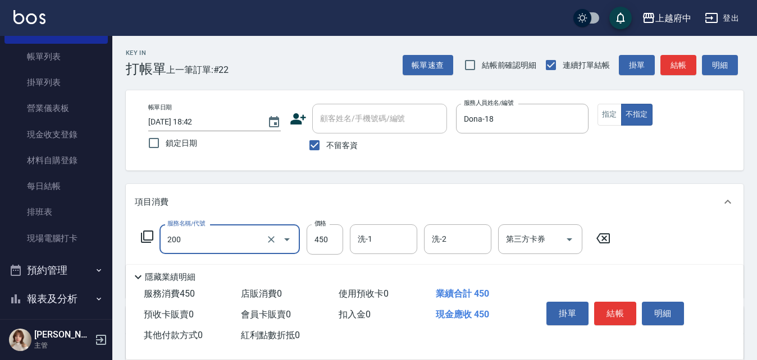
type input "有機洗髮(200)"
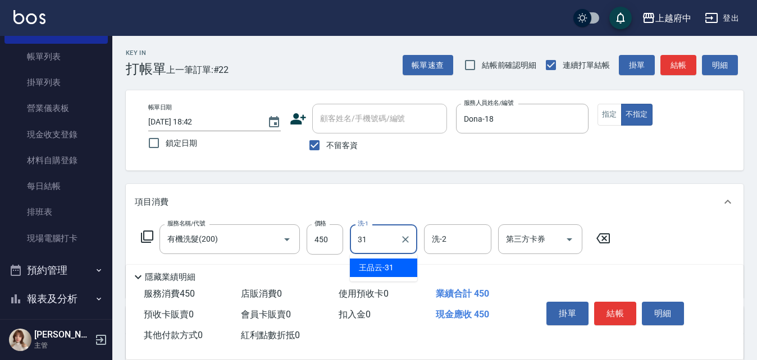
type input "[PERSON_NAME]-31"
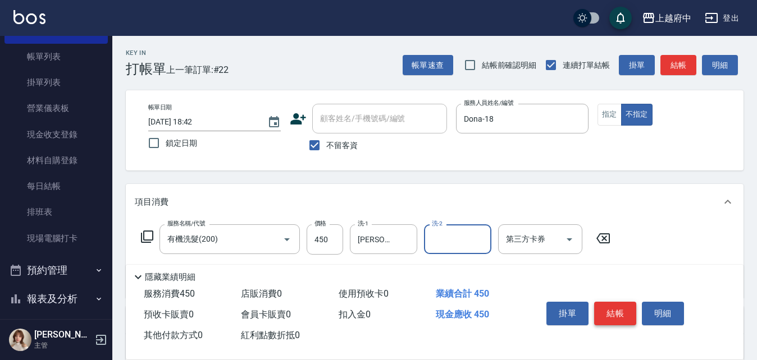
click at [611, 302] on button "結帳" at bounding box center [615, 314] width 42 height 24
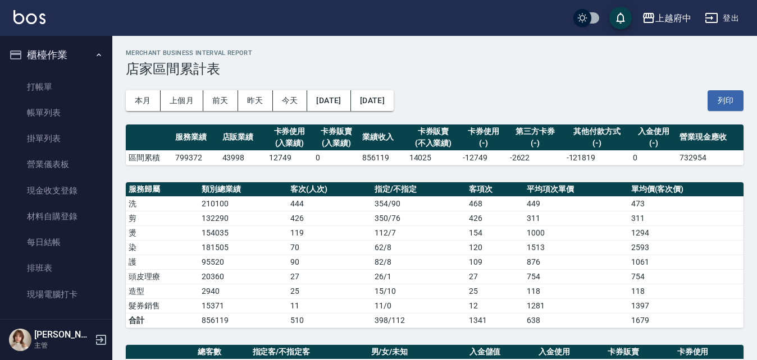
click at [95, 45] on button "櫃檯作業" at bounding box center [55, 54] width 103 height 29
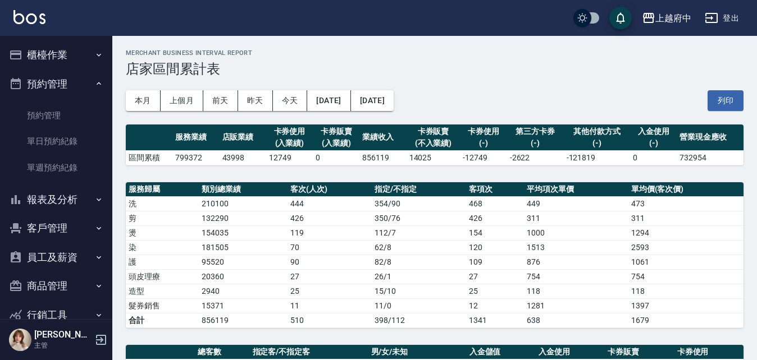
click at [85, 76] on button "預約管理" at bounding box center [55, 84] width 103 height 29
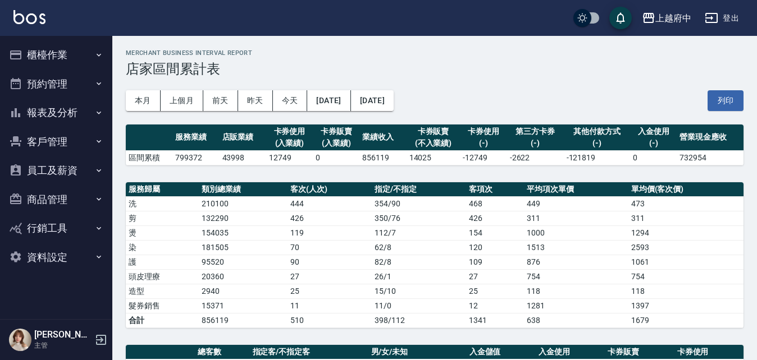
click at [65, 143] on button "客戶管理" at bounding box center [55, 141] width 103 height 29
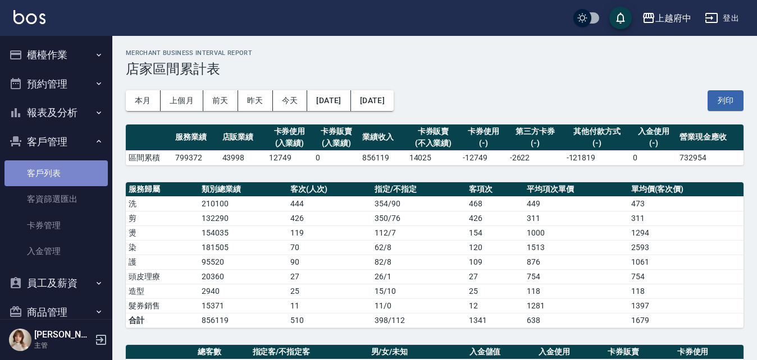
click at [65, 178] on link "客戶列表" at bounding box center [55, 174] width 103 height 26
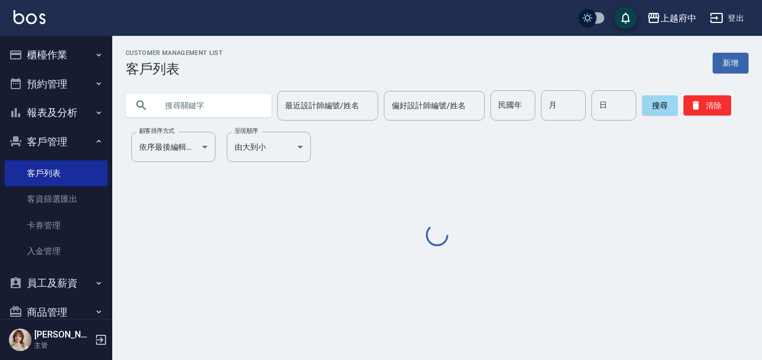
drag, startPoint x: 203, startPoint y: 105, endPoint x: 196, endPoint y: 104, distance: 7.4
click at [202, 105] on input "text" at bounding box center [210, 105] width 106 height 30
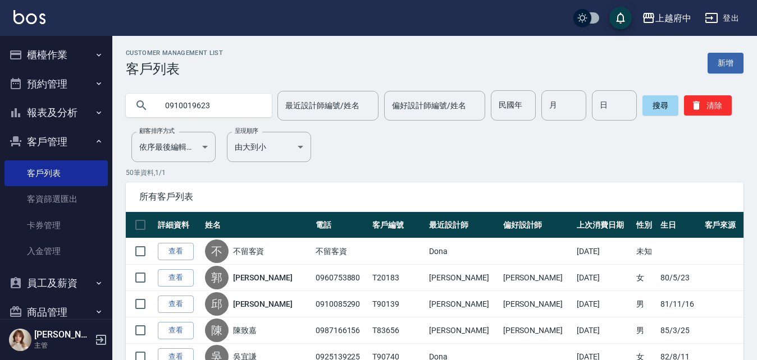
type input "0910019623"
